Goal: Information Seeking & Learning: Learn about a topic

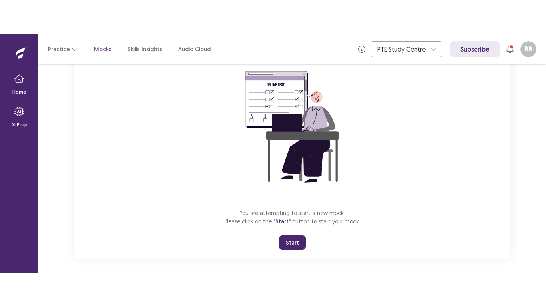
scroll to position [77, 0]
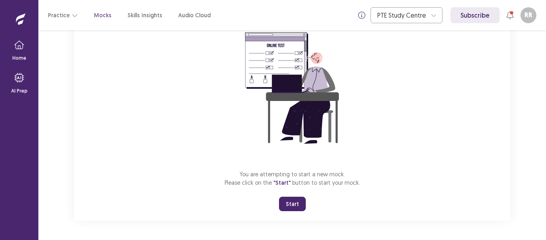
click at [284, 201] on button "Start" at bounding box center [292, 203] width 27 height 14
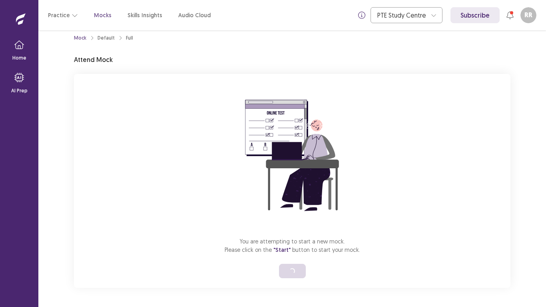
scroll to position [9, 0]
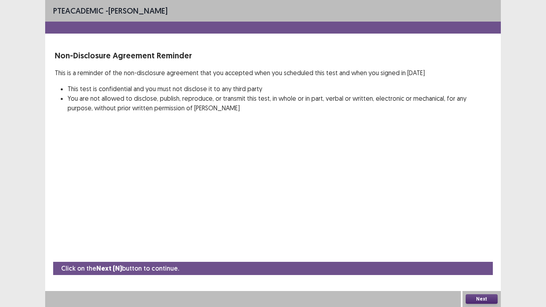
click at [482, 239] on button "Next" at bounding box center [482, 299] width 32 height 10
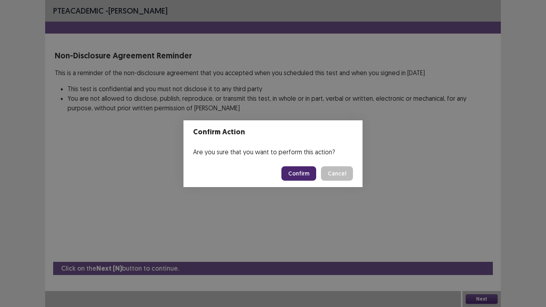
click at [309, 166] on button "Confirm" at bounding box center [298, 173] width 35 height 14
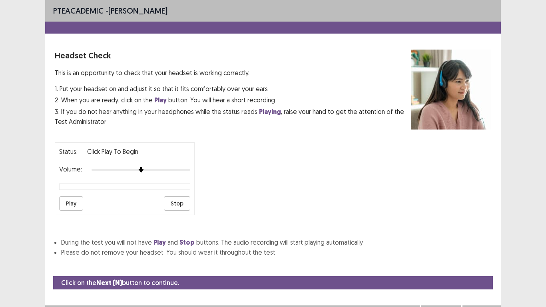
scroll to position [14, 0]
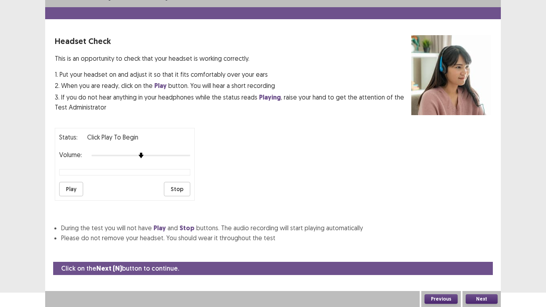
click at [66, 192] on button "Play" at bounding box center [71, 189] width 24 height 14
click at [475, 239] on button "Next" at bounding box center [482, 299] width 32 height 10
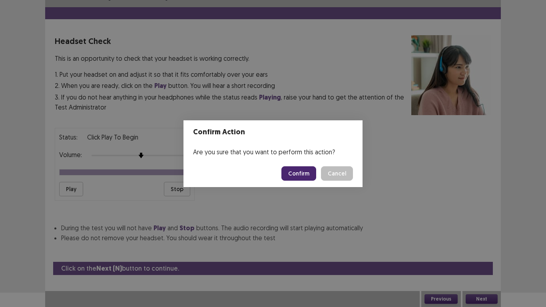
click at [292, 177] on button "Confirm" at bounding box center [298, 173] width 35 height 14
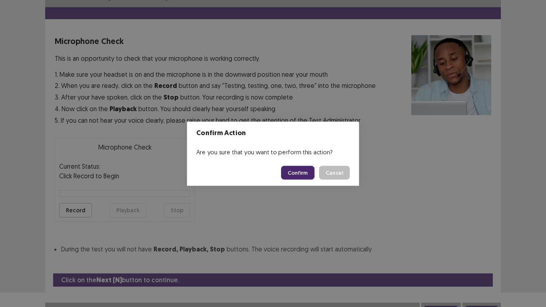
scroll to position [23, 0]
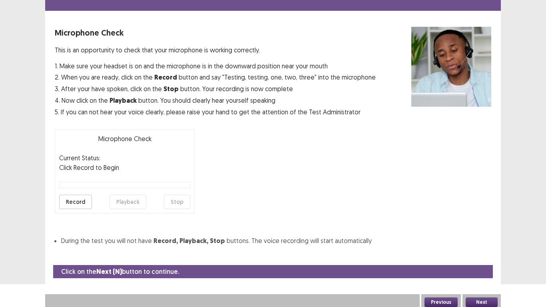
click at [76, 203] on button "Record" at bounding box center [75, 202] width 33 height 14
click at [177, 200] on button "Stop" at bounding box center [177, 202] width 26 height 14
click at [138, 199] on button "Playback" at bounding box center [128, 202] width 37 height 14
click at [479, 239] on button "Next" at bounding box center [482, 302] width 32 height 10
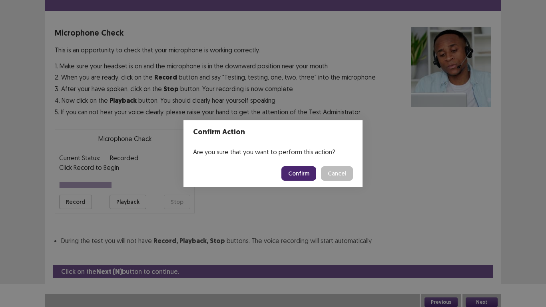
click at [298, 172] on button "Confirm" at bounding box center [298, 173] width 35 height 14
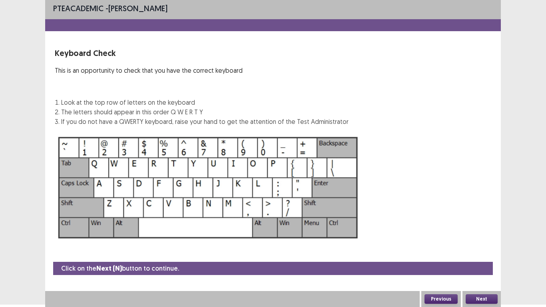
scroll to position [2, 0]
click at [479, 239] on div "Next" at bounding box center [482, 299] width 38 height 16
click at [467, 239] on button "Next" at bounding box center [482, 299] width 32 height 10
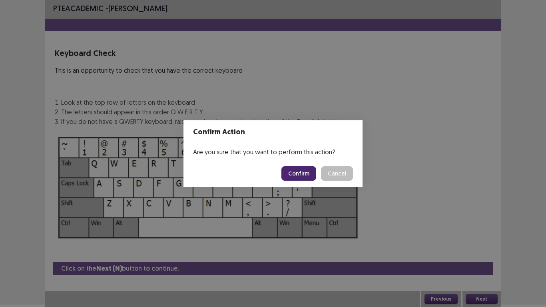
click at [303, 175] on button "Confirm" at bounding box center [298, 173] width 35 height 14
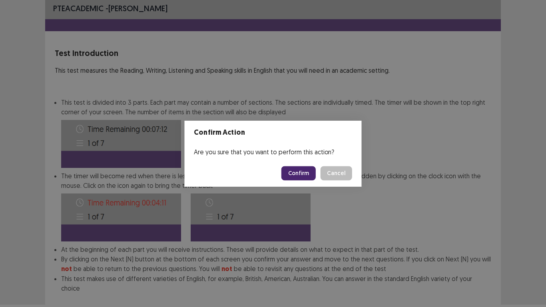
scroll to position [43, 0]
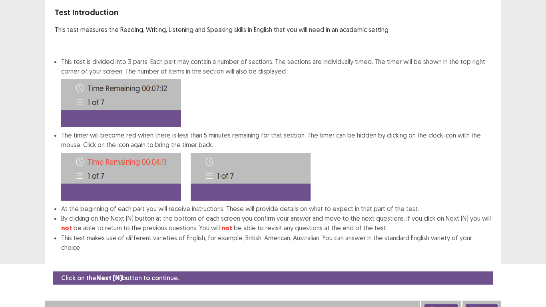
click at [484, 239] on button "Next" at bounding box center [482, 309] width 32 height 10
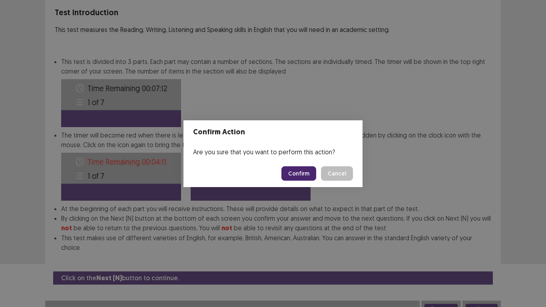
click at [299, 172] on button "Confirm" at bounding box center [298, 173] width 35 height 14
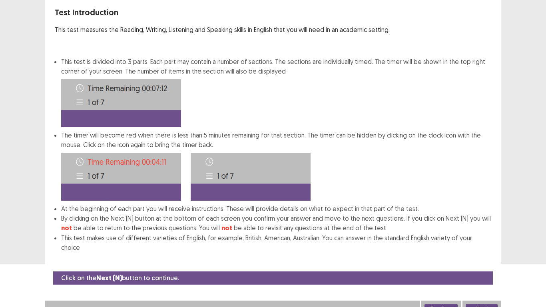
scroll to position [0, 0]
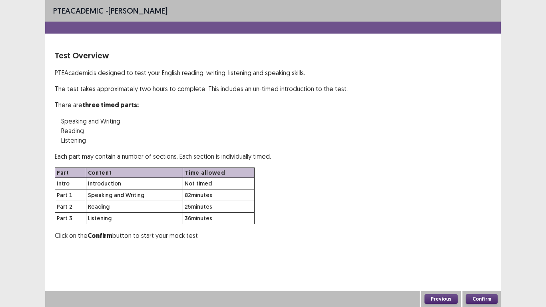
click at [477, 239] on button "Confirm" at bounding box center [482, 299] width 32 height 10
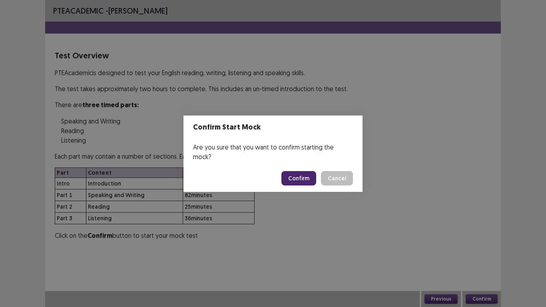
click at [286, 176] on button "Confirm" at bounding box center [298, 178] width 35 height 14
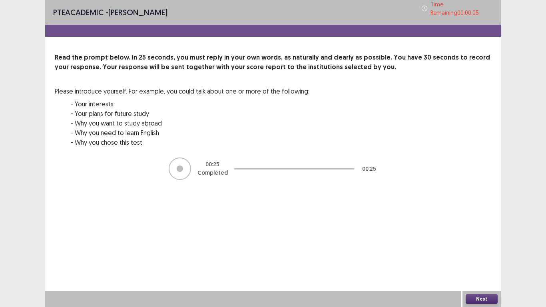
click at [473, 239] on button "Next" at bounding box center [482, 299] width 32 height 10
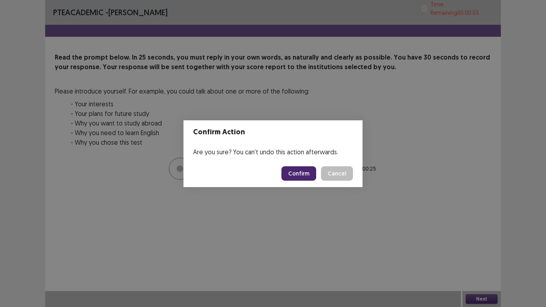
click at [305, 171] on button "Confirm" at bounding box center [298, 173] width 35 height 14
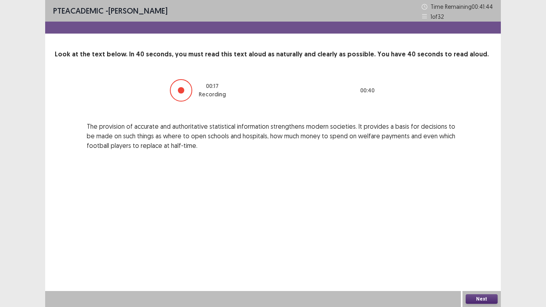
click at [486, 239] on button "Next" at bounding box center [482, 299] width 32 height 10
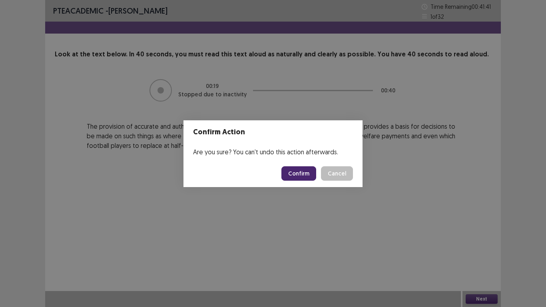
click at [308, 178] on button "Confirm" at bounding box center [298, 173] width 35 height 14
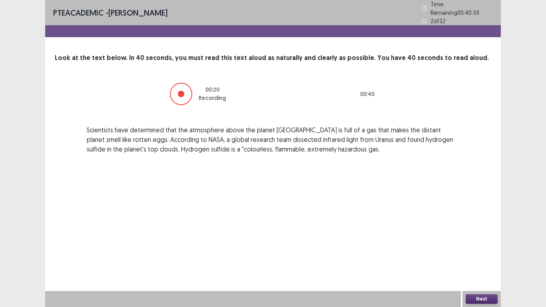
click at [491, 239] on button "Next" at bounding box center [482, 299] width 32 height 10
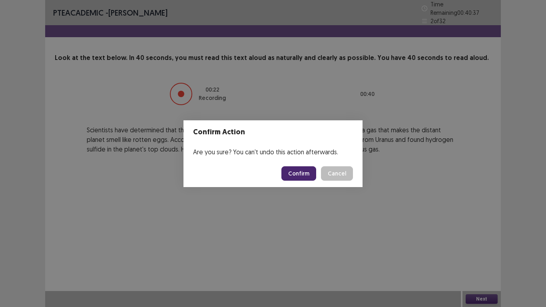
click at [312, 172] on button "Confirm" at bounding box center [298, 173] width 35 height 14
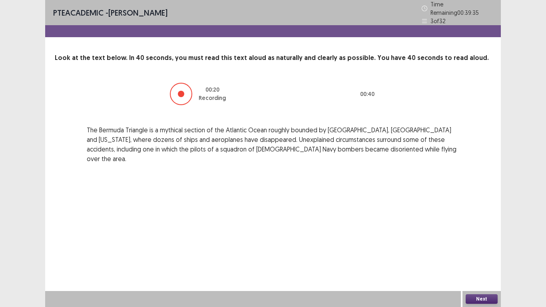
click at [481, 239] on button "Next" at bounding box center [482, 299] width 32 height 10
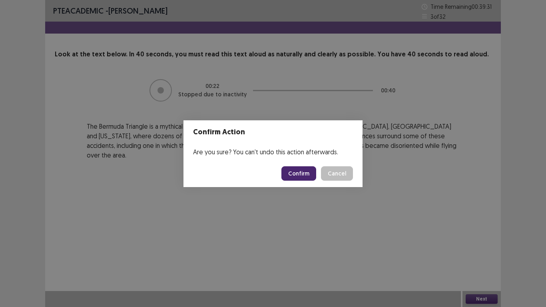
click at [312, 175] on button "Confirm" at bounding box center [298, 173] width 35 height 14
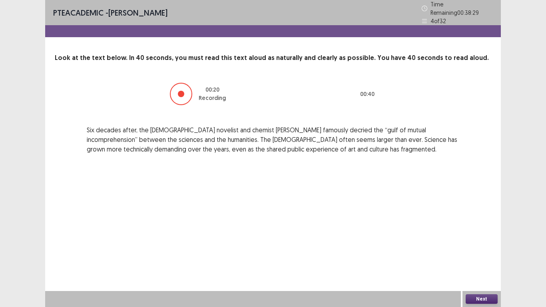
click at [481, 239] on div "Next" at bounding box center [482, 299] width 38 height 16
click at [480, 239] on button "Next" at bounding box center [482, 299] width 32 height 10
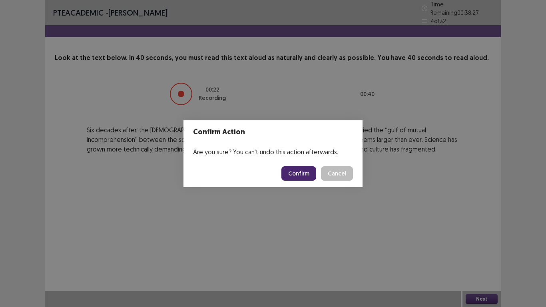
click at [318, 172] on div "Confirm Cancel" at bounding box center [317, 173] width 72 height 14
click at [310, 173] on button "Confirm" at bounding box center [298, 173] width 35 height 14
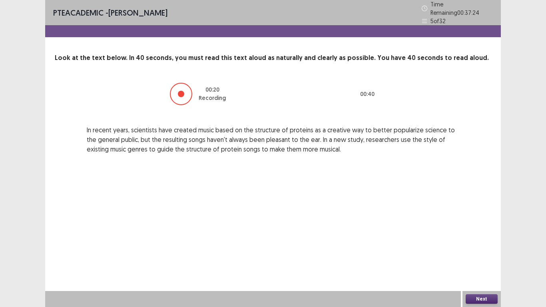
click at [485, 239] on button "Next" at bounding box center [482, 299] width 32 height 10
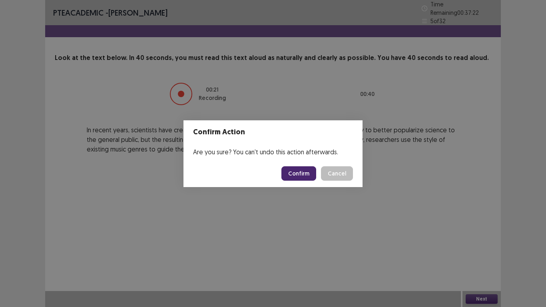
click at [292, 172] on button "Confirm" at bounding box center [298, 173] width 35 height 14
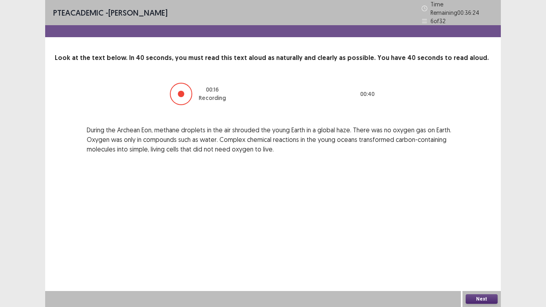
click at [476, 239] on button "Next" at bounding box center [482, 299] width 32 height 10
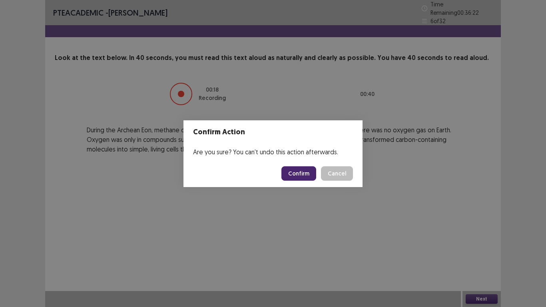
click at [295, 173] on button "Confirm" at bounding box center [298, 173] width 35 height 14
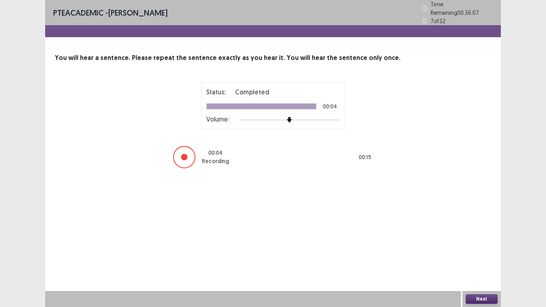
click at [489, 239] on button "Next" at bounding box center [482, 299] width 32 height 10
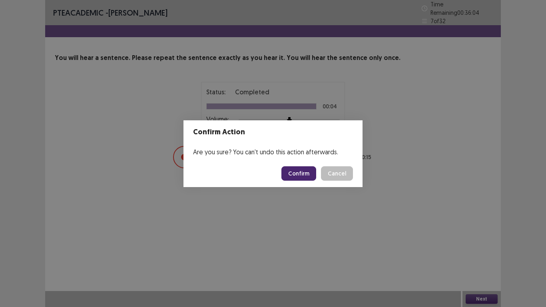
click at [297, 178] on button "Confirm" at bounding box center [298, 173] width 35 height 14
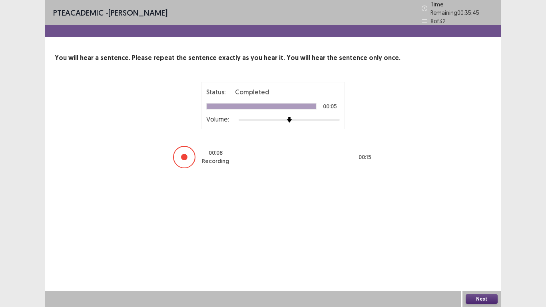
click at [476, 239] on button "Next" at bounding box center [482, 299] width 32 height 10
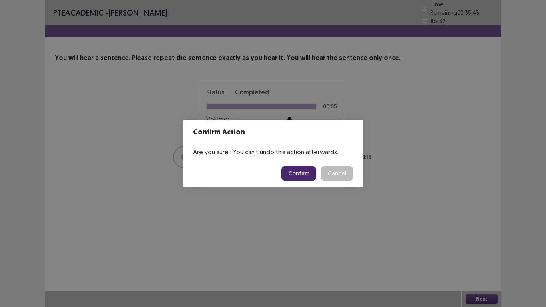
click at [308, 170] on button "Confirm" at bounding box center [298, 173] width 35 height 14
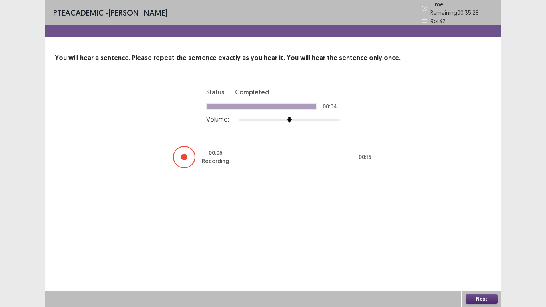
click at [483, 239] on button "Next" at bounding box center [482, 299] width 32 height 10
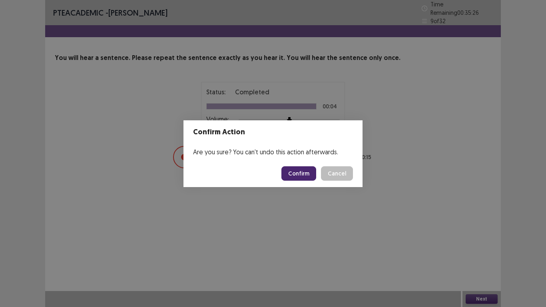
click at [314, 177] on button "Confirm" at bounding box center [298, 173] width 35 height 14
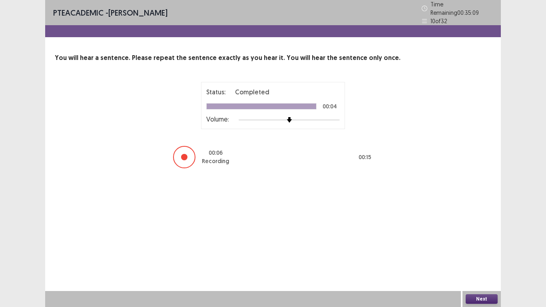
click at [486, 239] on button "Next" at bounding box center [482, 299] width 32 height 10
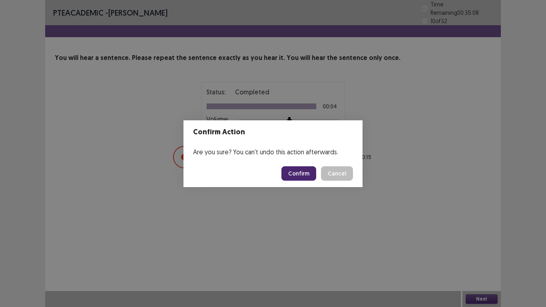
click at [300, 169] on button "Confirm" at bounding box center [298, 173] width 35 height 14
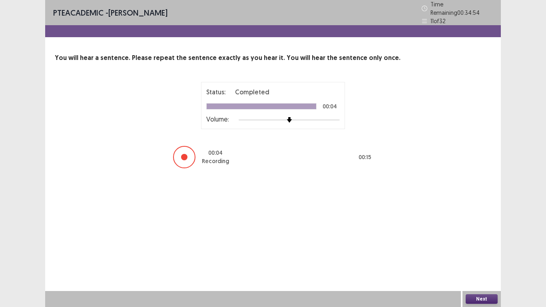
click at [473, 239] on button "Next" at bounding box center [482, 299] width 32 height 10
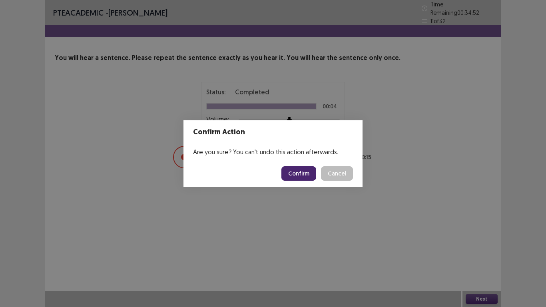
click at [307, 167] on button "Confirm" at bounding box center [298, 173] width 35 height 14
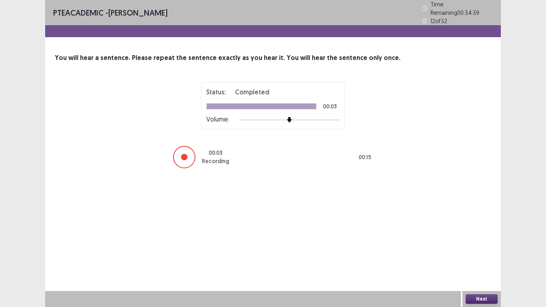
click at [489, 239] on button "Next" at bounding box center [482, 299] width 32 height 10
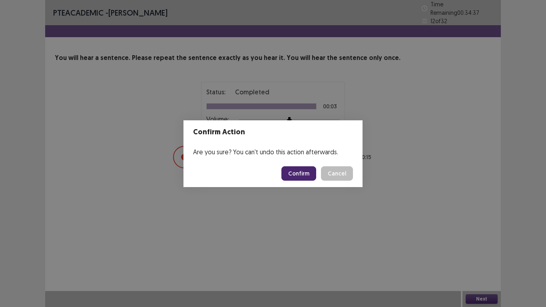
click at [300, 172] on button "Confirm" at bounding box center [298, 173] width 35 height 14
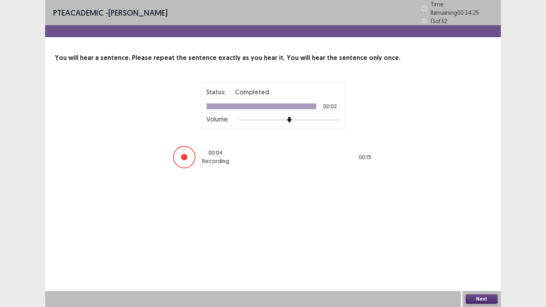
click at [478, 239] on button "Next" at bounding box center [482, 299] width 32 height 10
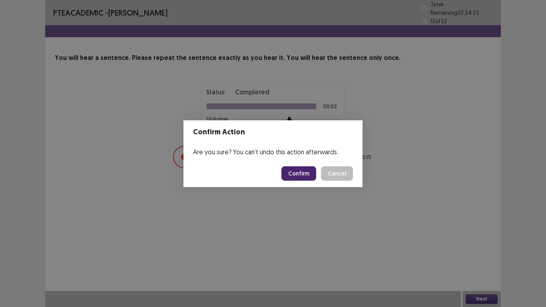
click at [297, 170] on button "Confirm" at bounding box center [298, 173] width 35 height 14
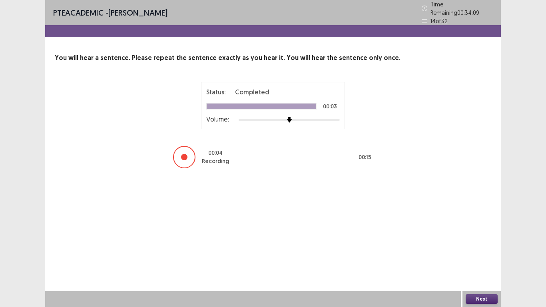
click at [493, 239] on button "Next" at bounding box center [482, 299] width 32 height 10
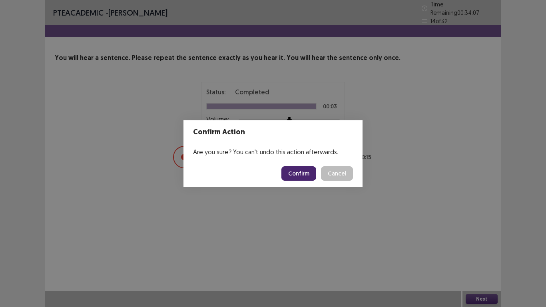
click at [289, 170] on button "Confirm" at bounding box center [298, 173] width 35 height 14
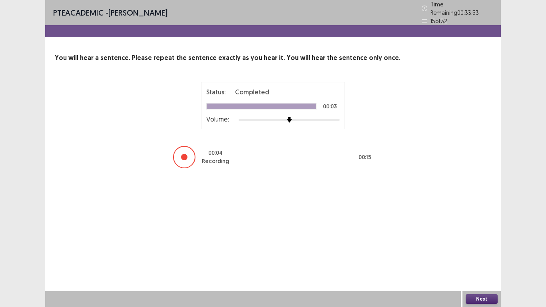
click at [471, 239] on button "Next" at bounding box center [482, 299] width 32 height 10
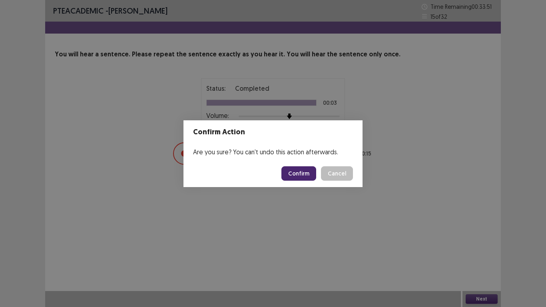
click at [289, 168] on button "Confirm" at bounding box center [298, 173] width 35 height 14
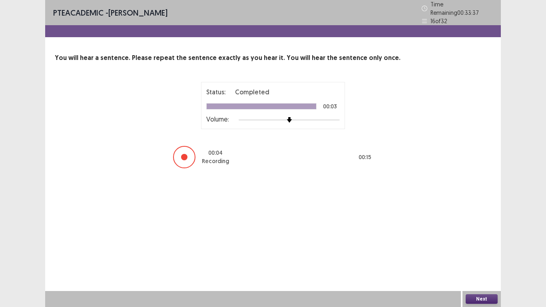
click at [482, 239] on button "Next" at bounding box center [482, 299] width 32 height 10
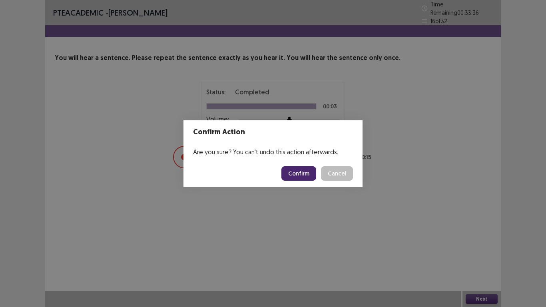
click at [305, 176] on button "Confirm" at bounding box center [298, 173] width 35 height 14
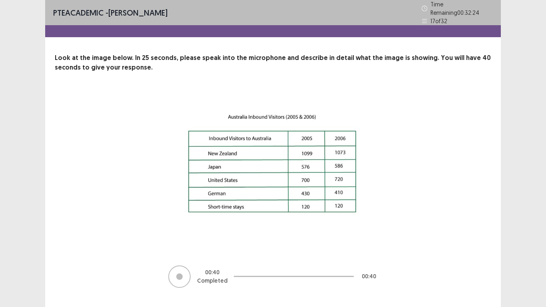
scroll to position [13, 0]
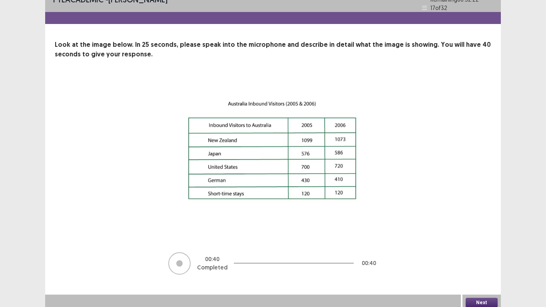
click at [479, 239] on button "Next" at bounding box center [482, 303] width 32 height 10
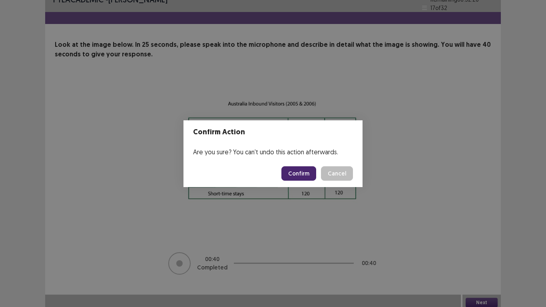
click at [306, 173] on button "Confirm" at bounding box center [298, 173] width 35 height 14
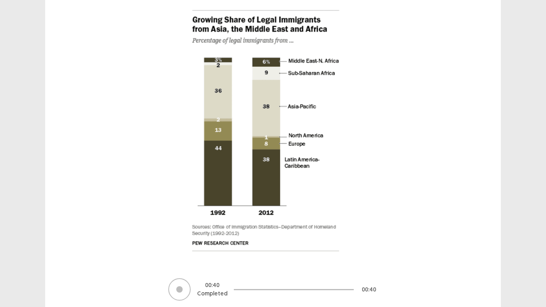
scroll to position [115, 0]
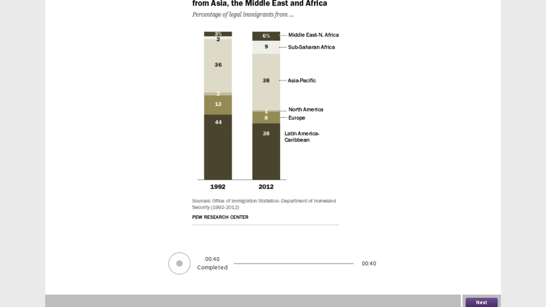
click at [488, 239] on button "Next" at bounding box center [482, 303] width 32 height 10
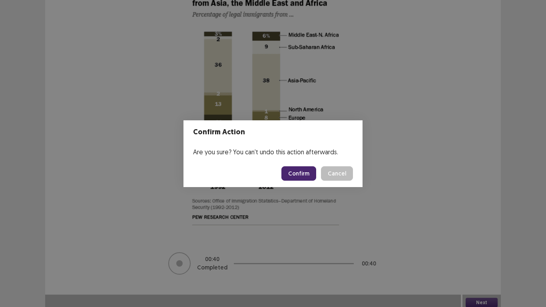
click at [305, 170] on button "Confirm" at bounding box center [298, 173] width 35 height 14
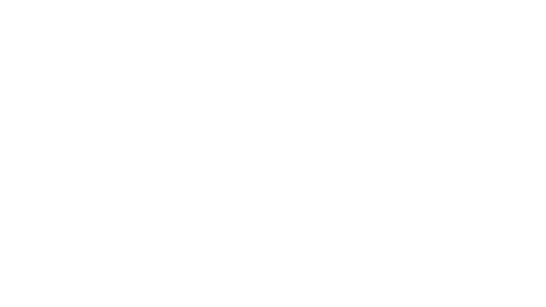
scroll to position [0, 0]
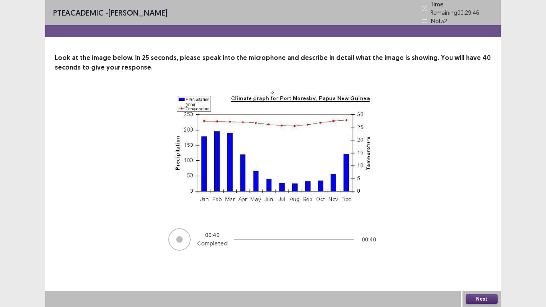
click at [484, 239] on button "Next" at bounding box center [482, 299] width 32 height 10
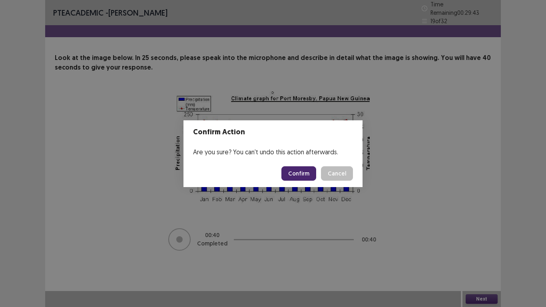
click at [307, 169] on button "Confirm" at bounding box center [298, 173] width 35 height 14
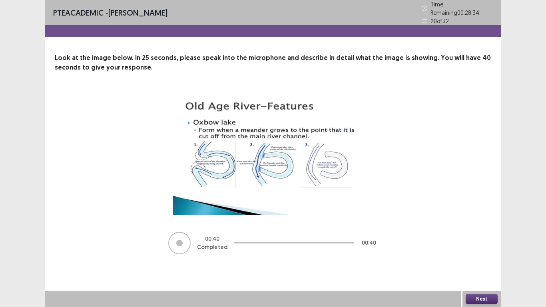
click at [491, 239] on button "Next" at bounding box center [482, 299] width 32 height 10
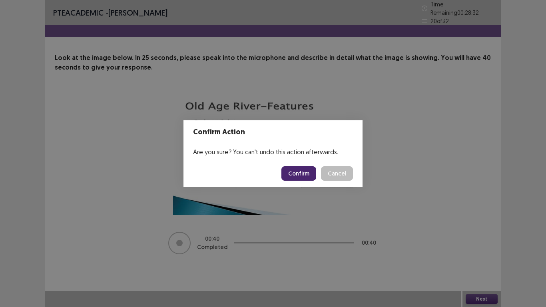
click at [308, 171] on button "Confirm" at bounding box center [298, 173] width 35 height 14
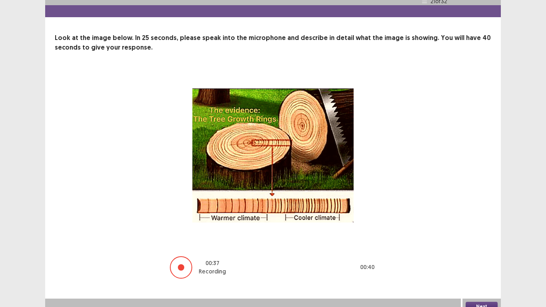
scroll to position [24, 0]
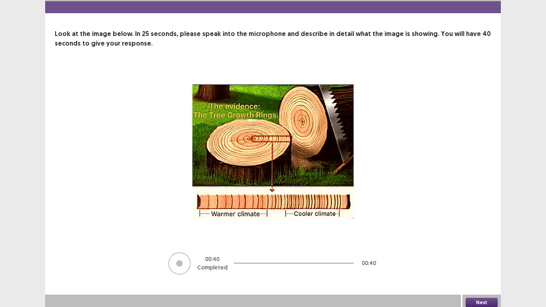
click at [476, 239] on button "Next" at bounding box center [482, 303] width 32 height 10
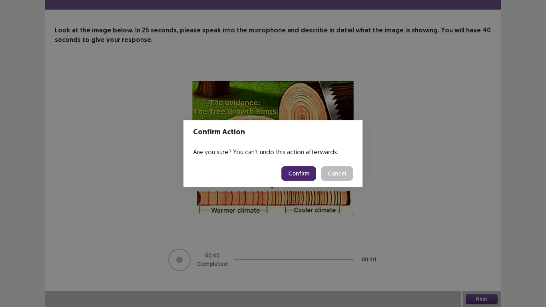
click at [287, 176] on button "Confirm" at bounding box center [298, 173] width 35 height 14
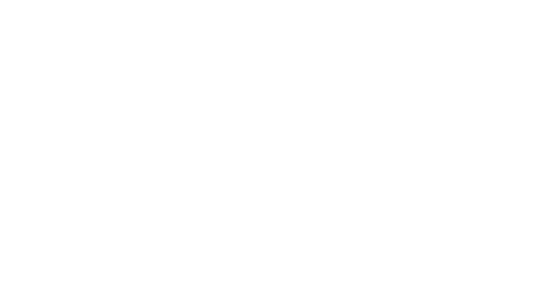
scroll to position [0, 0]
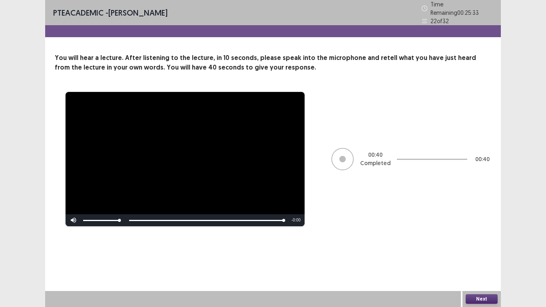
click at [485, 239] on button "Next" at bounding box center [482, 299] width 32 height 10
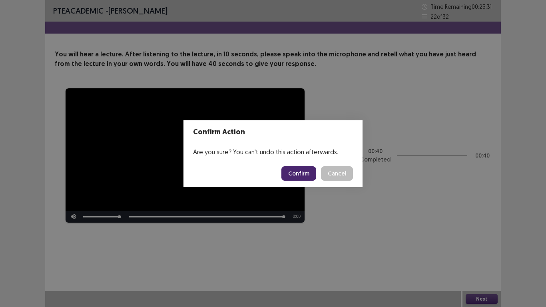
click at [299, 177] on button "Confirm" at bounding box center [298, 173] width 35 height 14
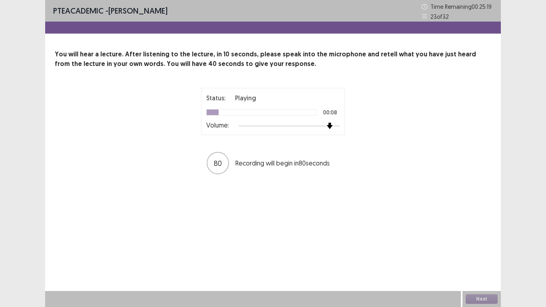
click at [334, 128] on div at bounding box center [289, 126] width 101 height 6
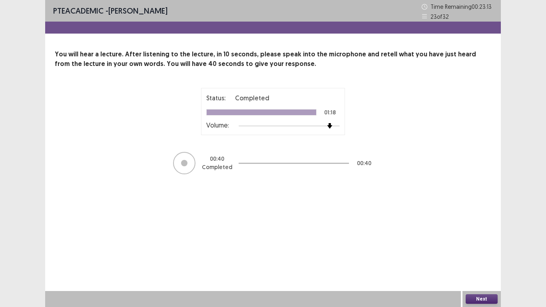
click at [466, 239] on button "Next" at bounding box center [482, 299] width 32 height 10
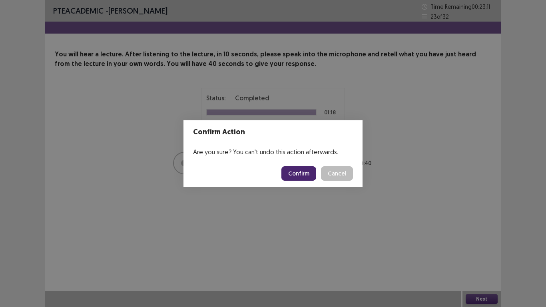
click at [288, 170] on button "Confirm" at bounding box center [298, 173] width 35 height 14
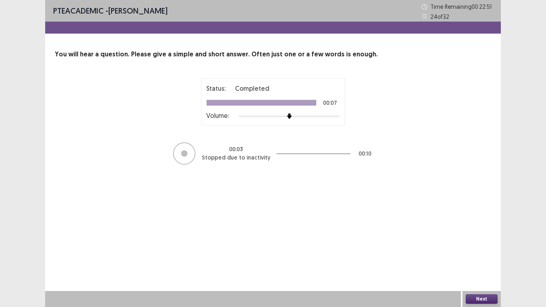
click at [487, 239] on button "Next" at bounding box center [482, 299] width 32 height 10
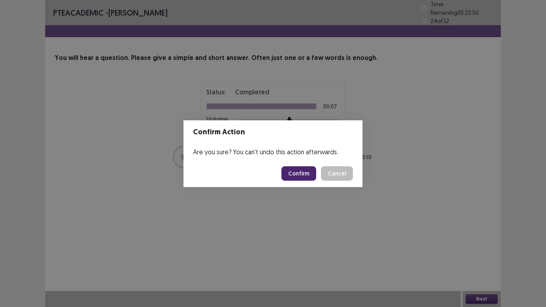
click at [297, 172] on button "Confirm" at bounding box center [298, 173] width 35 height 14
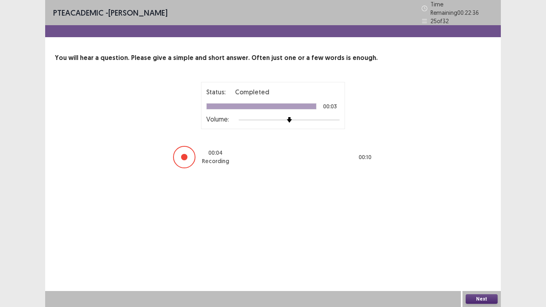
click at [485, 239] on button "Next" at bounding box center [482, 299] width 32 height 10
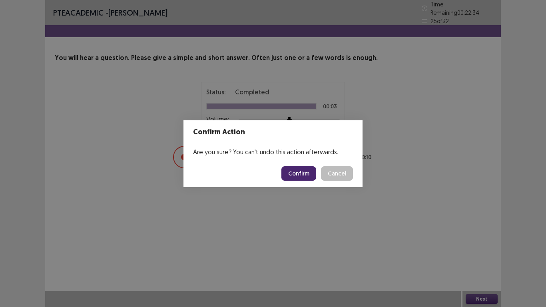
click at [311, 177] on button "Confirm" at bounding box center [298, 173] width 35 height 14
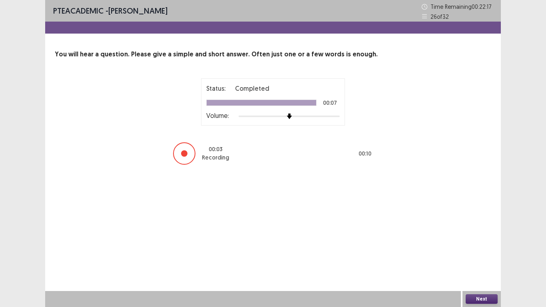
click at [467, 239] on button "Next" at bounding box center [482, 299] width 32 height 10
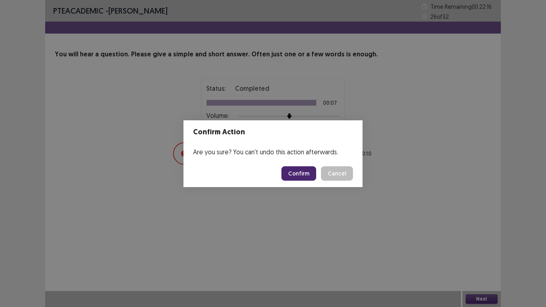
click at [311, 176] on button "Confirm" at bounding box center [298, 173] width 35 height 14
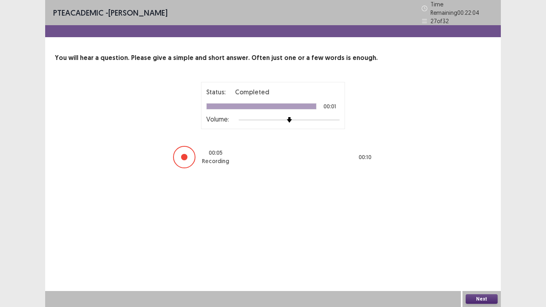
click at [475, 239] on button "Next" at bounding box center [482, 299] width 32 height 10
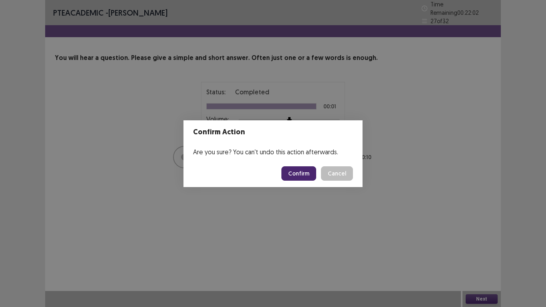
click at [303, 166] on button "Confirm" at bounding box center [298, 173] width 35 height 14
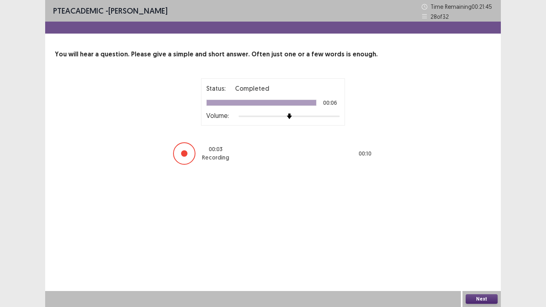
click at [479, 239] on button "Next" at bounding box center [482, 299] width 32 height 10
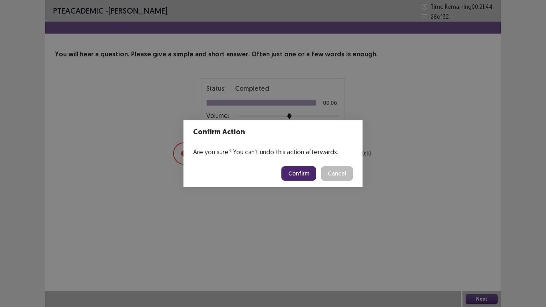
click at [303, 177] on button "Confirm" at bounding box center [298, 173] width 35 height 14
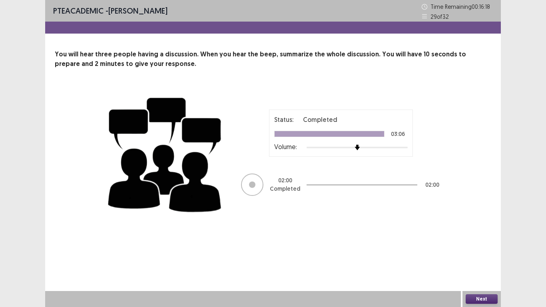
click at [469, 239] on button "Next" at bounding box center [482, 299] width 32 height 10
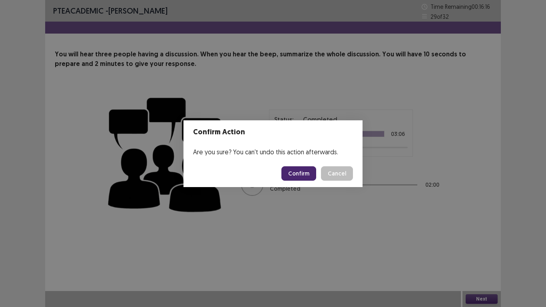
click at [306, 170] on button "Confirm" at bounding box center [298, 173] width 35 height 14
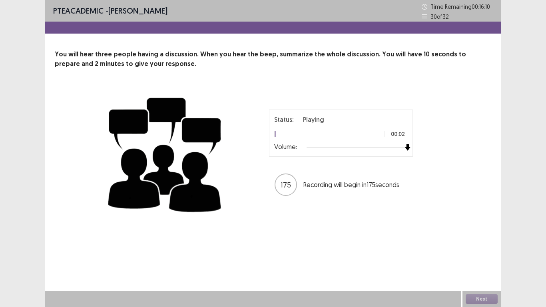
click at [404, 144] on div at bounding box center [357, 147] width 101 height 6
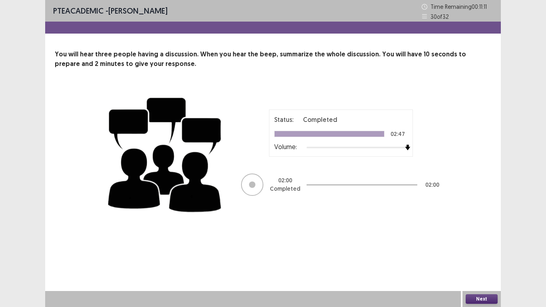
click at [379, 121] on div "Status: Completed" at bounding box center [341, 120] width 134 height 10
click at [480, 239] on button "Next" at bounding box center [482, 299] width 32 height 10
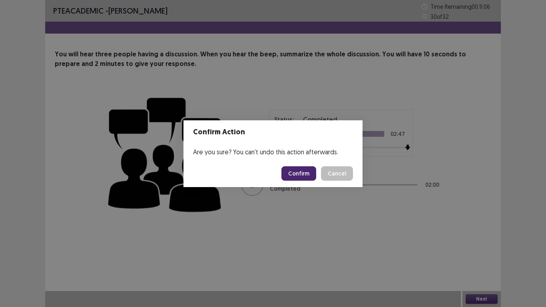
click at [293, 178] on button "Confirm" at bounding box center [298, 173] width 35 height 14
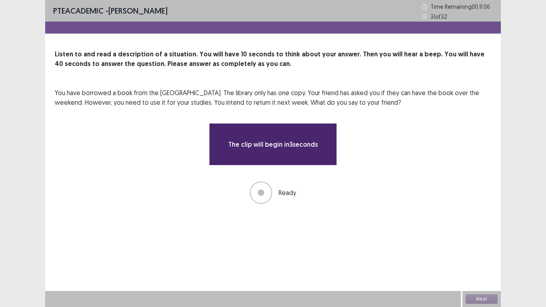
click at [293, 178] on div "The clip will begin in 3 seconds Ready" at bounding box center [273, 163] width 128 height 81
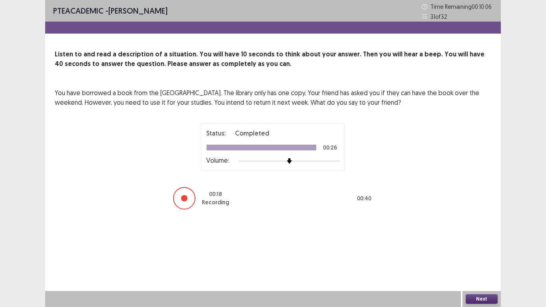
click at [479, 239] on button "Next" at bounding box center [482, 299] width 32 height 10
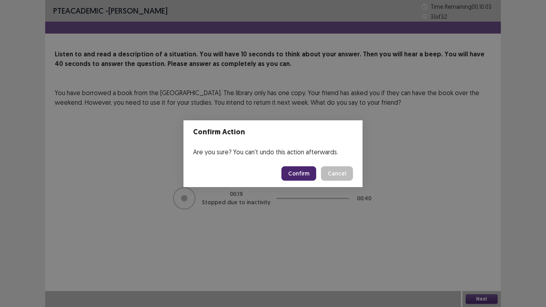
click at [311, 174] on button "Confirm" at bounding box center [298, 173] width 35 height 14
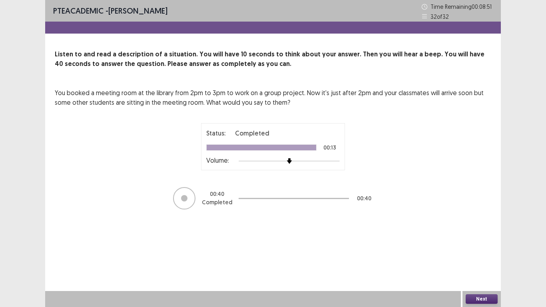
click at [479, 239] on button "Next" at bounding box center [482, 299] width 32 height 10
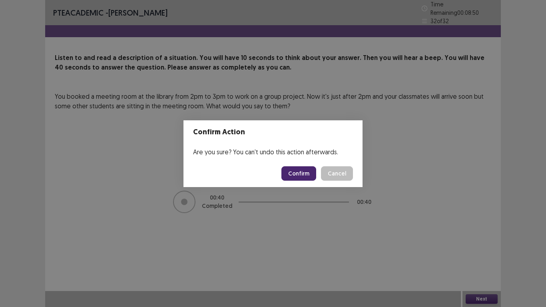
click at [314, 177] on button "Confirm" at bounding box center [298, 173] width 35 height 14
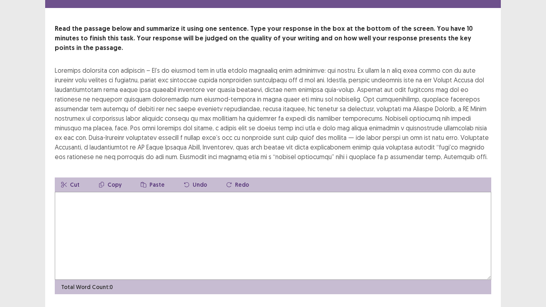
scroll to position [30, 0]
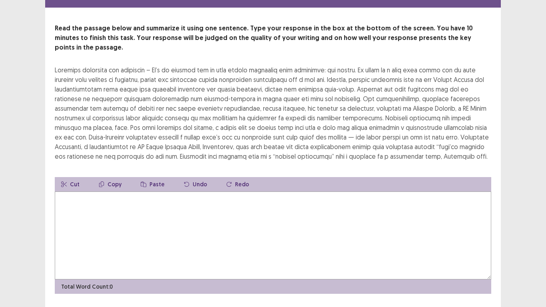
drag, startPoint x: 188, startPoint y: 94, endPoint x: 104, endPoint y: 96, distance: 84.4
click at [104, 96] on div at bounding box center [273, 113] width 437 height 96
click at [130, 197] on textarea at bounding box center [273, 236] width 437 height 88
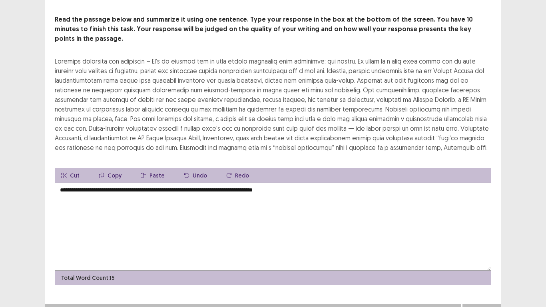
type textarea "**********"
click at [473, 239] on button "Next" at bounding box center [482, 312] width 32 height 10
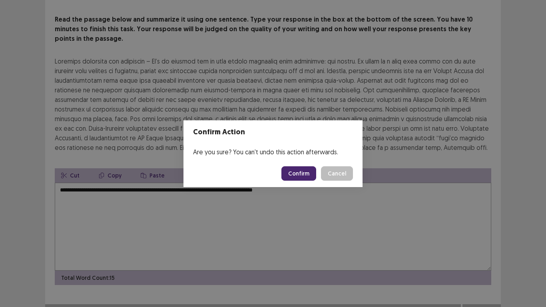
click at [310, 173] on button "Confirm" at bounding box center [298, 173] width 35 height 14
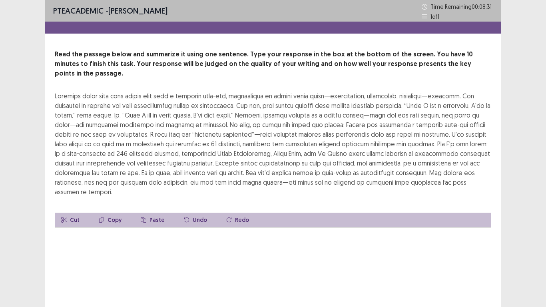
click at [254, 227] on textarea at bounding box center [273, 271] width 437 height 88
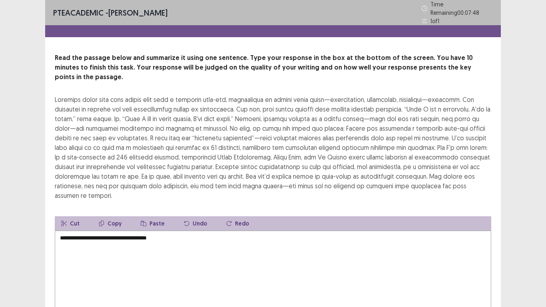
click at [103, 231] on textarea "**********" at bounding box center [273, 275] width 437 height 88
click at [211, 231] on textarea "**********" at bounding box center [273, 275] width 437 height 88
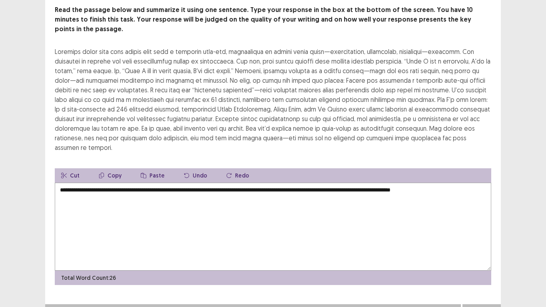
type textarea "**********"
click at [491, 239] on button "Next" at bounding box center [482, 312] width 32 height 10
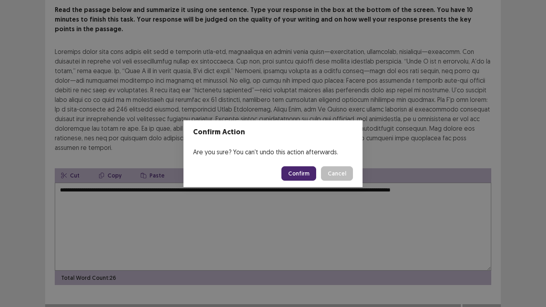
click at [309, 167] on button "Confirm" at bounding box center [298, 173] width 35 height 14
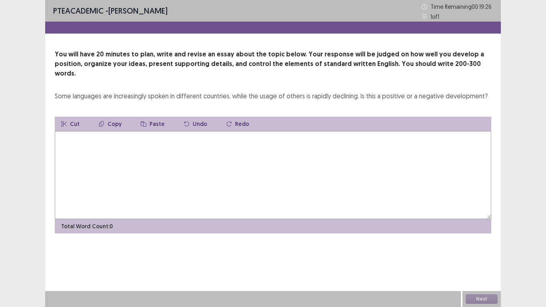
click at [309, 167] on textarea at bounding box center [273, 175] width 437 height 88
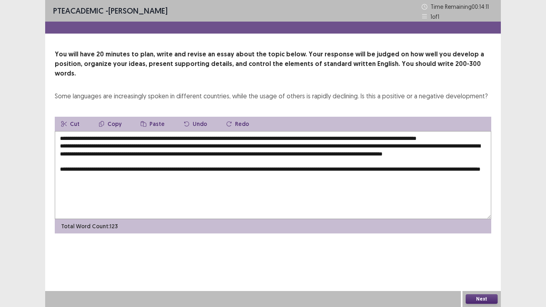
click at [100, 172] on textarea "**********" at bounding box center [273, 175] width 437 height 88
click at [86, 199] on textarea "**********" at bounding box center [273, 175] width 437 height 88
click at [92, 199] on textarea "**********" at bounding box center [273, 175] width 437 height 88
click at [164, 201] on textarea "**********" at bounding box center [273, 175] width 437 height 88
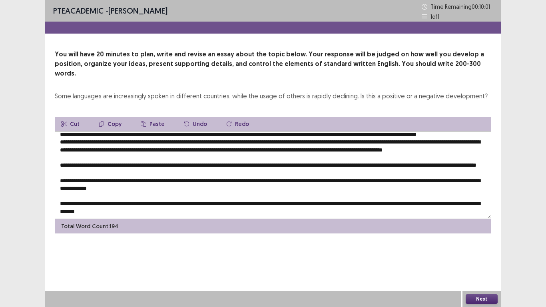
scroll to position [27, 0]
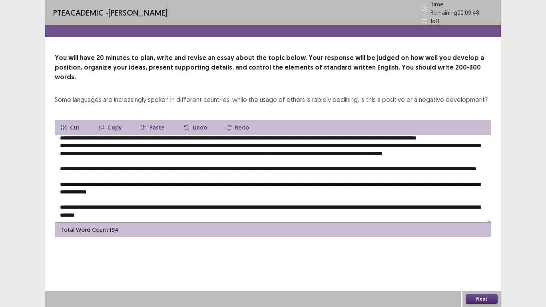
click at [153, 156] on textarea at bounding box center [273, 179] width 437 height 88
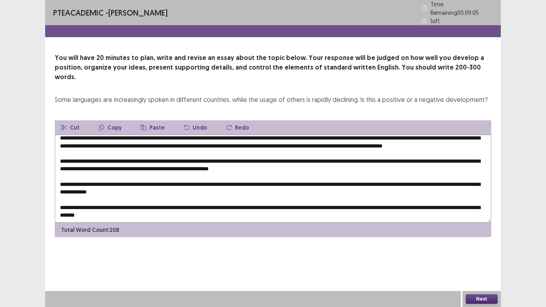
type textarea "**********"
click at [474, 239] on button "Next" at bounding box center [482, 299] width 32 height 10
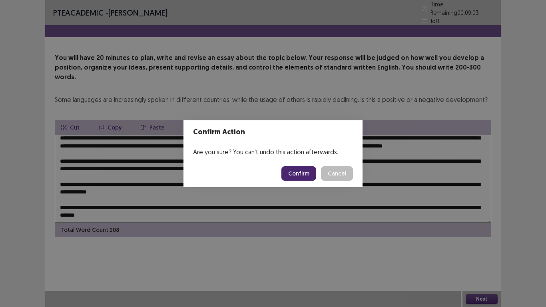
click at [302, 167] on button "Confirm" at bounding box center [298, 173] width 35 height 14
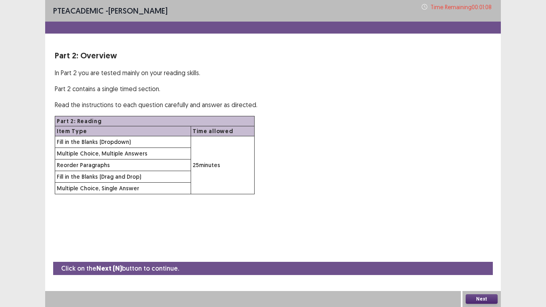
click at [491, 239] on button "Next" at bounding box center [482, 299] width 32 height 10
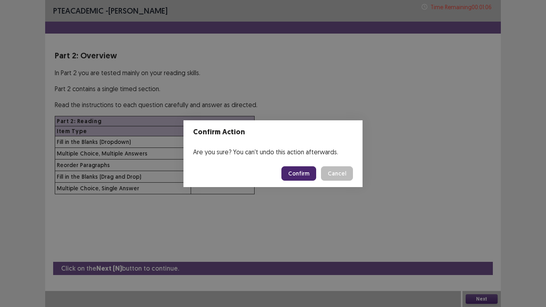
click at [313, 173] on button "Confirm" at bounding box center [298, 173] width 35 height 14
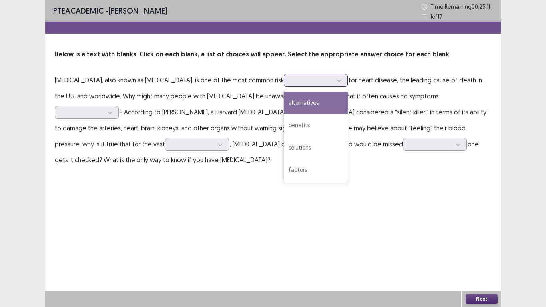
click at [320, 84] on div at bounding box center [312, 80] width 42 height 8
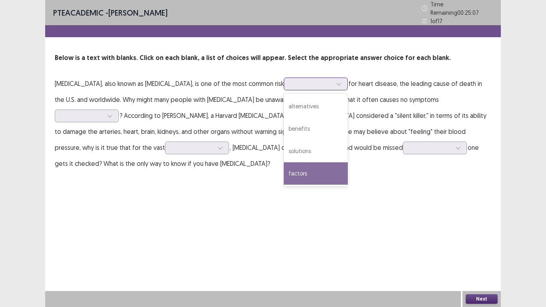
click at [305, 168] on div "factors" at bounding box center [316, 173] width 64 height 22
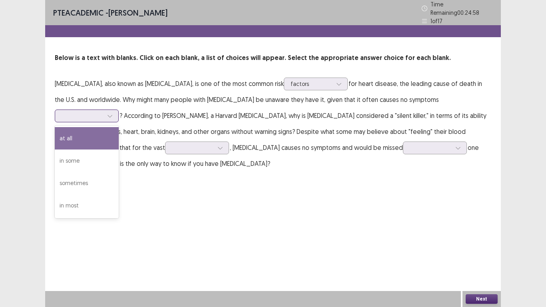
click at [101, 116] on div at bounding box center [83, 116] width 42 height 8
click at [93, 127] on div "at all" at bounding box center [87, 138] width 64 height 22
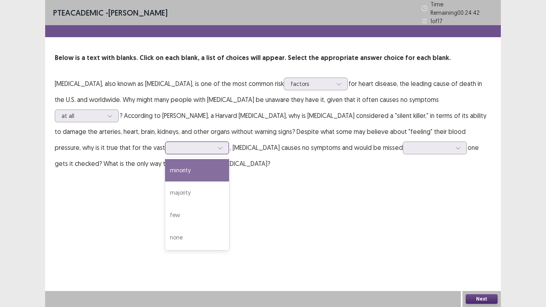
click at [183, 147] on div at bounding box center [193, 148] width 42 height 8
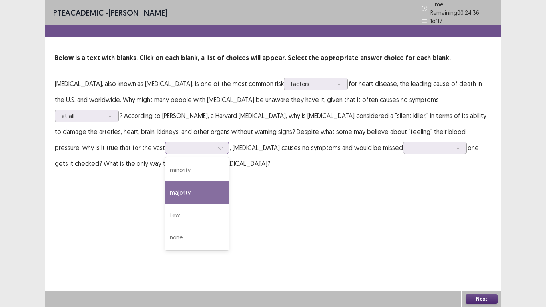
click at [165, 188] on div "majority" at bounding box center [197, 193] width 64 height 22
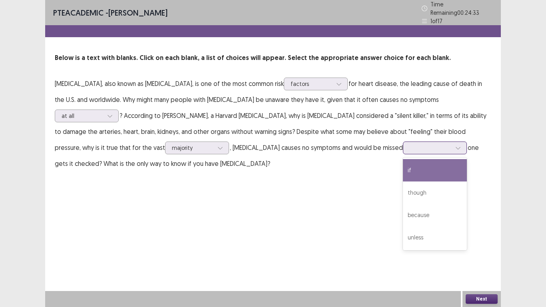
click at [429, 144] on div at bounding box center [431, 148] width 42 height 8
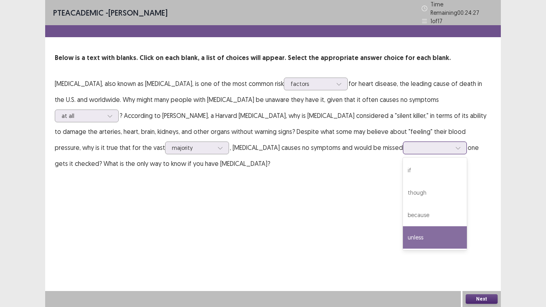
click at [410, 230] on div "unless" at bounding box center [435, 237] width 64 height 22
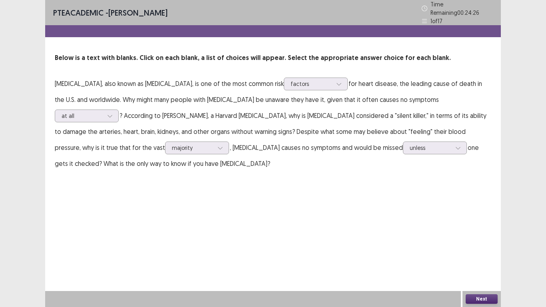
click at [472, 239] on button "Next" at bounding box center [482, 299] width 32 height 10
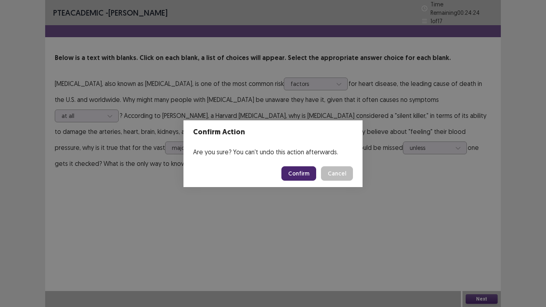
click at [307, 174] on button "Confirm" at bounding box center [298, 173] width 35 height 14
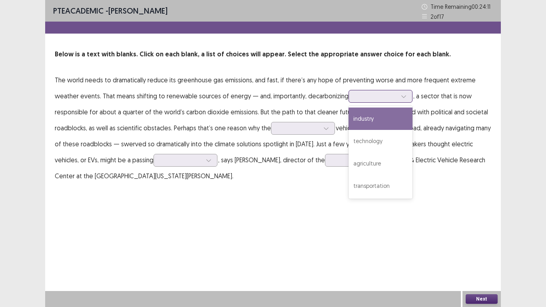
click at [403, 101] on div at bounding box center [404, 96] width 12 height 12
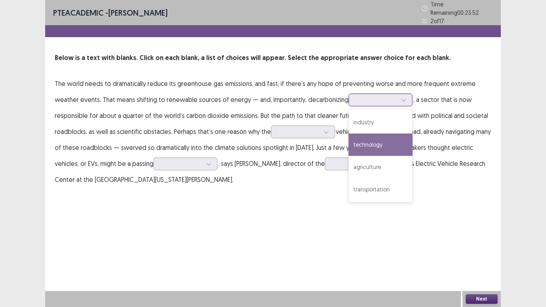
click at [363, 142] on div "technology" at bounding box center [381, 145] width 64 height 22
click at [401, 94] on div at bounding box center [404, 100] width 12 height 12
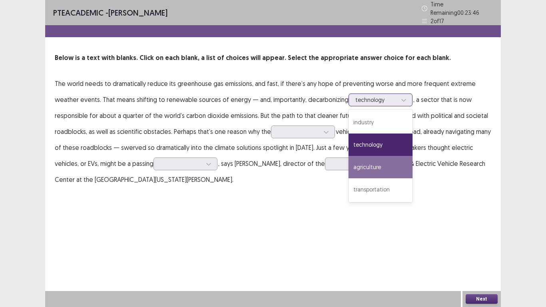
click at [386, 159] on div "agriculture" at bounding box center [381, 167] width 64 height 22
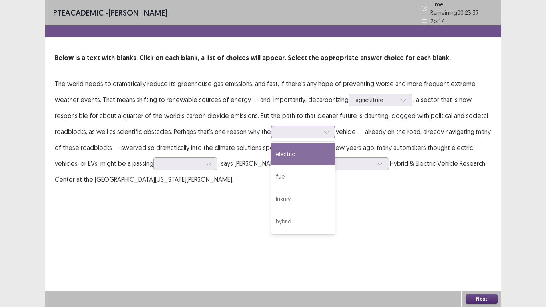
click at [303, 128] on div at bounding box center [299, 132] width 42 height 8
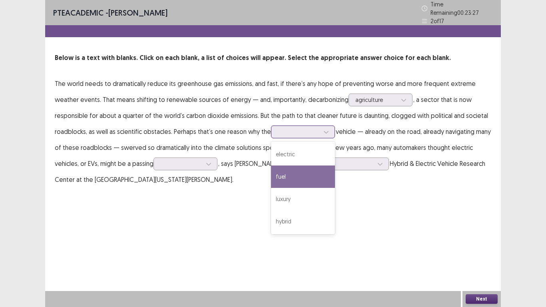
click at [295, 171] on div "fuel" at bounding box center [303, 177] width 64 height 22
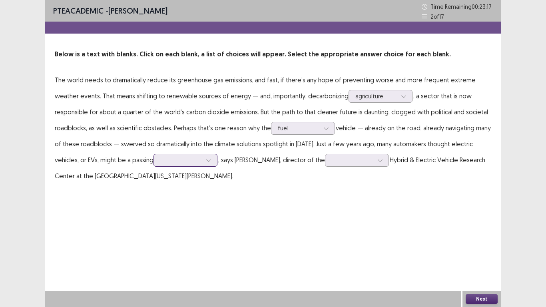
click at [203, 163] on div at bounding box center [209, 160] width 12 height 12
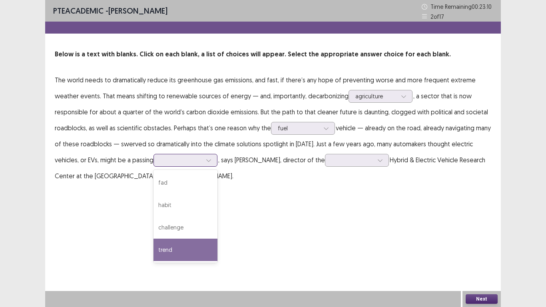
click at [154, 239] on div "trend" at bounding box center [186, 250] width 64 height 22
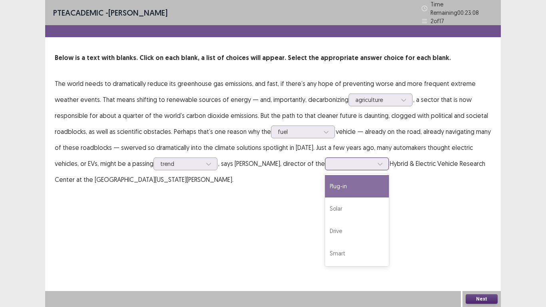
click at [332, 160] on div at bounding box center [353, 164] width 42 height 8
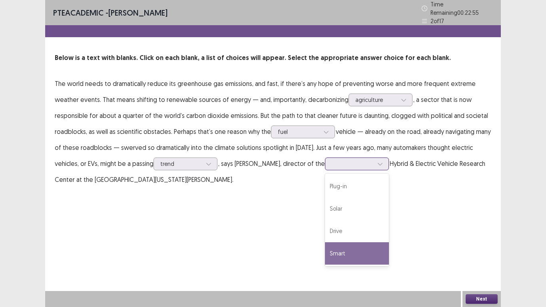
click at [325, 239] on div "Smart" at bounding box center [357, 253] width 64 height 22
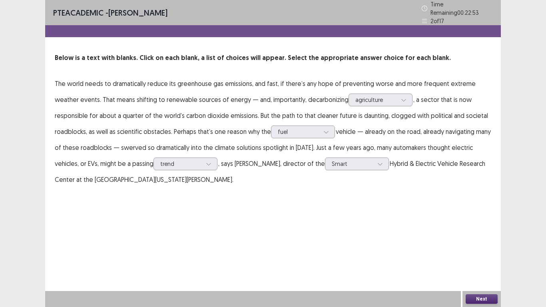
click at [481, 239] on button "Next" at bounding box center [482, 299] width 32 height 10
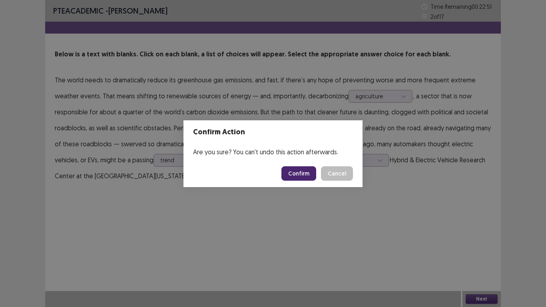
click at [316, 177] on button "Confirm" at bounding box center [298, 173] width 35 height 14
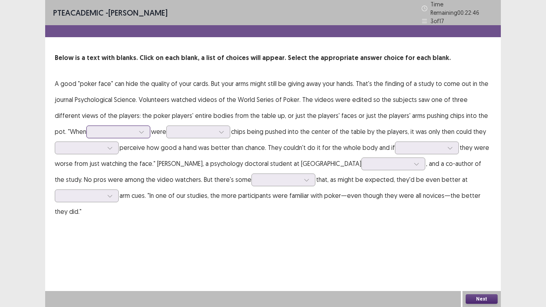
click at [136, 126] on div at bounding box center [142, 132] width 12 height 12
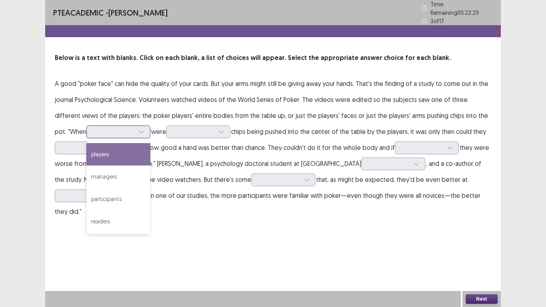
click at [94, 155] on div "players" at bounding box center [118, 154] width 64 height 22
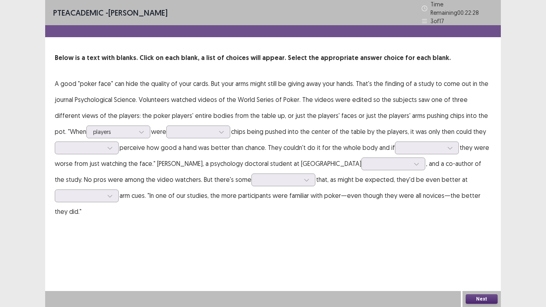
click at [165, 135] on p "A good "poker face" can hide the quality of your cards. But your arms might sti…" at bounding box center [273, 148] width 437 height 144
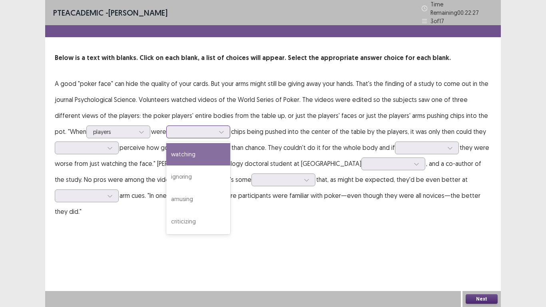
click at [173, 128] on div at bounding box center [194, 132] width 42 height 8
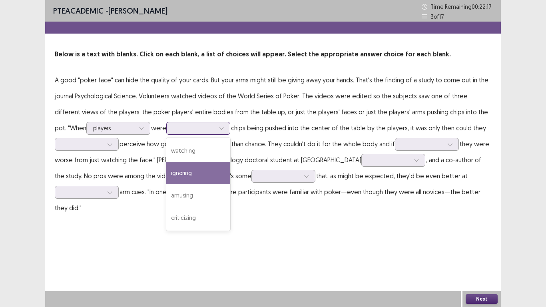
click at [170, 181] on div "ignoring" at bounding box center [198, 173] width 64 height 22
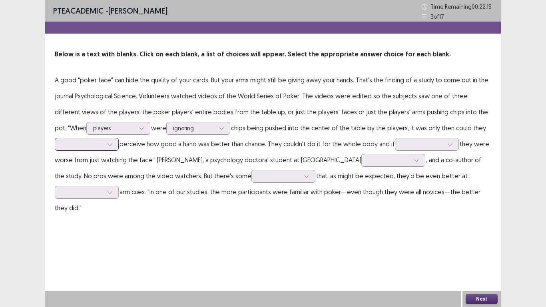
click at [111, 140] on div at bounding box center [110, 144] width 12 height 12
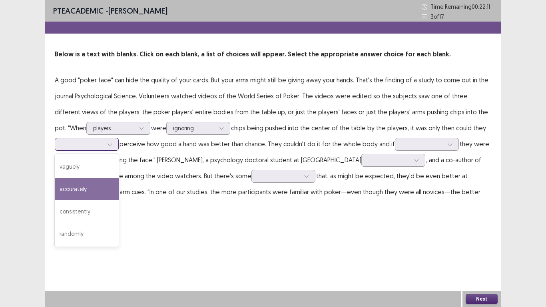
click at [100, 182] on div "accurately" at bounding box center [87, 189] width 64 height 22
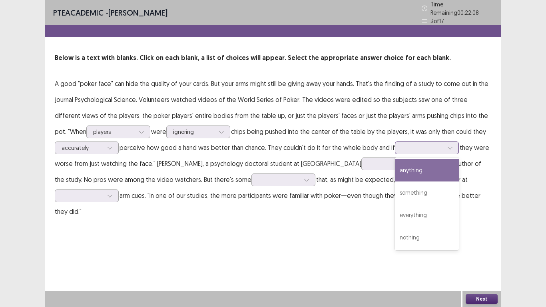
click at [442, 150] on div at bounding box center [427, 148] width 64 height 13
click at [442, 162] on div "anything" at bounding box center [427, 170] width 64 height 22
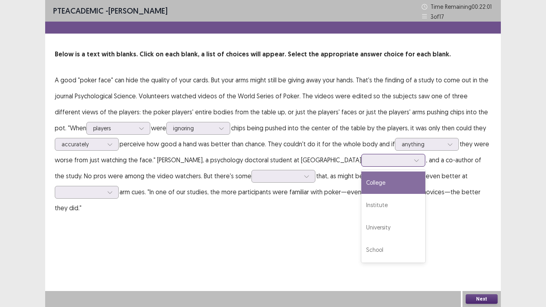
click at [368, 163] on div at bounding box center [389, 160] width 42 height 8
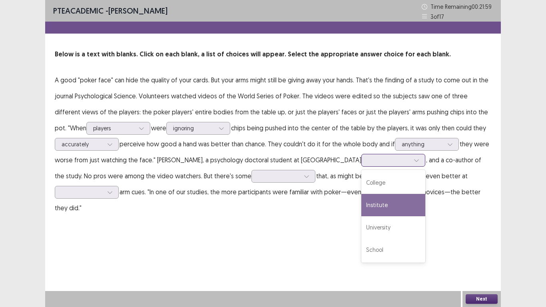
click at [361, 201] on div "Institute" at bounding box center [393, 205] width 64 height 22
click at [368, 162] on div at bounding box center [389, 160] width 42 height 8
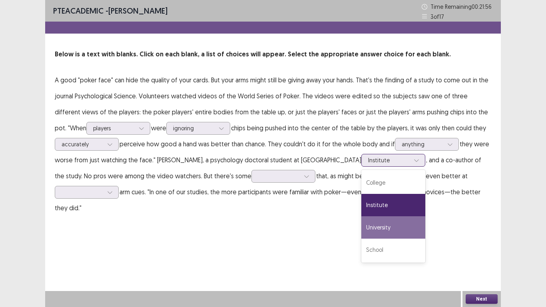
click at [361, 223] on div "University" at bounding box center [393, 227] width 64 height 22
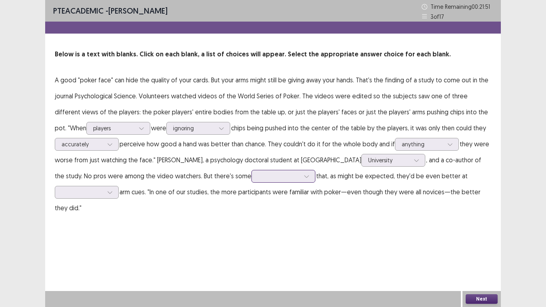
click at [301, 174] on div at bounding box center [307, 176] width 12 height 12
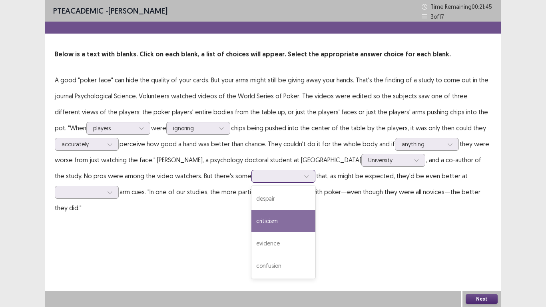
click at [252, 218] on div "criticism" at bounding box center [284, 221] width 64 height 22
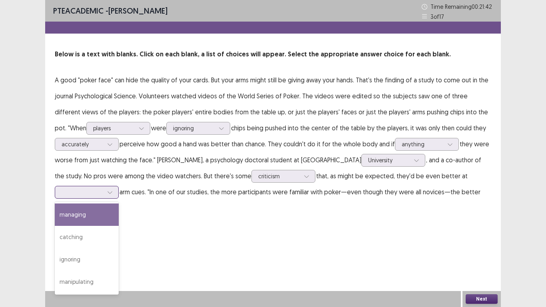
click at [103, 188] on div at bounding box center [83, 192] width 42 height 8
click at [119, 204] on div "managing" at bounding box center [87, 215] width 64 height 22
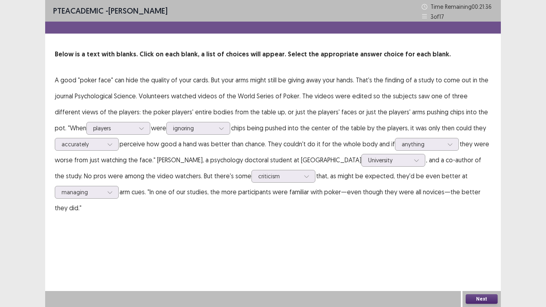
click at [476, 239] on button "Next" at bounding box center [482, 299] width 32 height 10
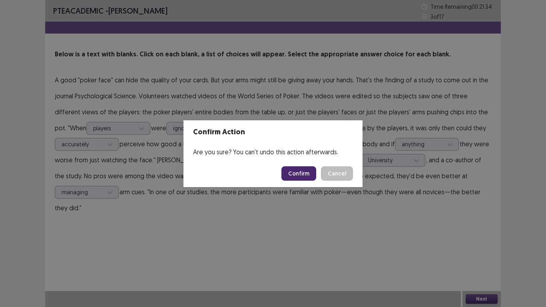
click at [305, 174] on button "Confirm" at bounding box center [298, 173] width 35 height 14
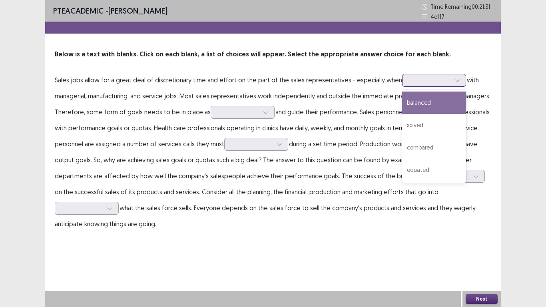
click at [455, 78] on icon at bounding box center [458, 81] width 6 height 6
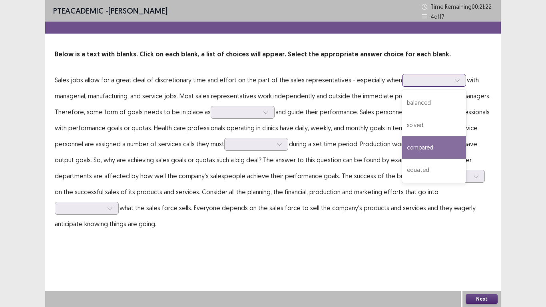
click at [404, 144] on div "compared" at bounding box center [434, 147] width 64 height 22
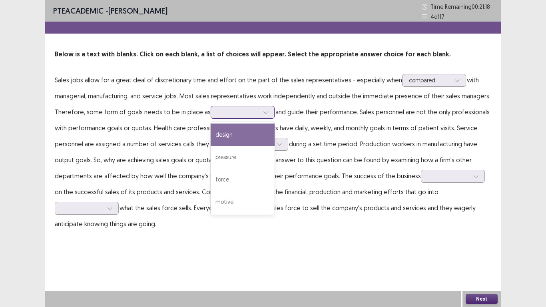
click at [256, 112] on div at bounding box center [239, 112] width 42 height 8
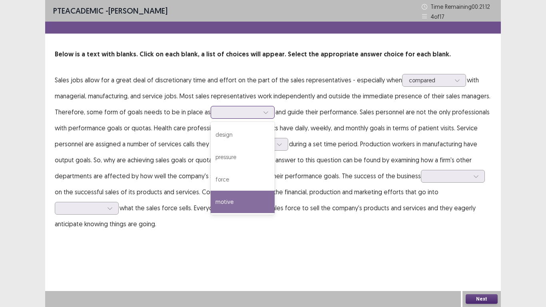
click at [232, 208] on div "motive" at bounding box center [243, 202] width 64 height 22
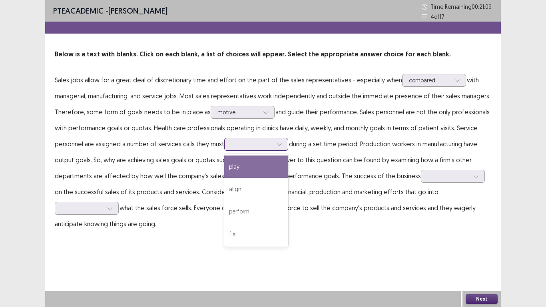
click at [270, 148] on div at bounding box center [252, 144] width 42 height 8
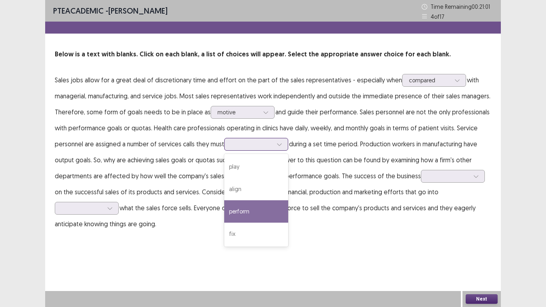
click at [256, 211] on div "perform" at bounding box center [256, 211] width 64 height 22
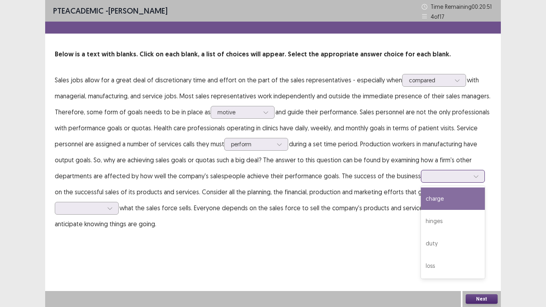
click at [473, 178] on div at bounding box center [476, 176] width 12 height 12
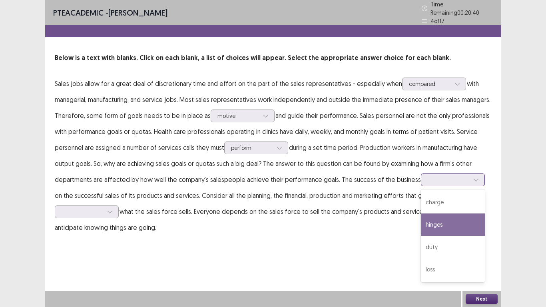
click at [437, 226] on div "hinges" at bounding box center [453, 225] width 64 height 22
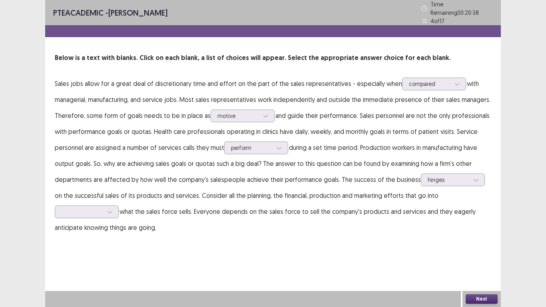
click at [106, 200] on p "Sales jobs allow for a great deal of discretionary time and effort on the part …" at bounding box center [273, 156] width 437 height 160
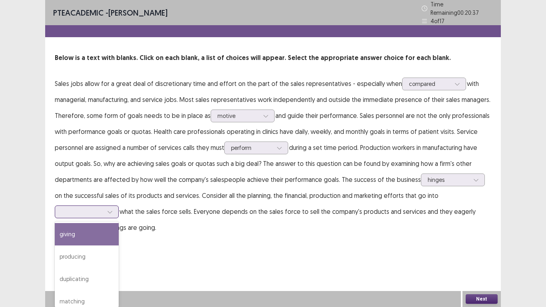
click at [108, 206] on div at bounding box center [110, 212] width 12 height 12
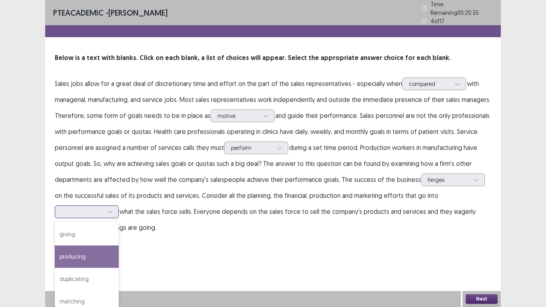
scroll to position [7, 0]
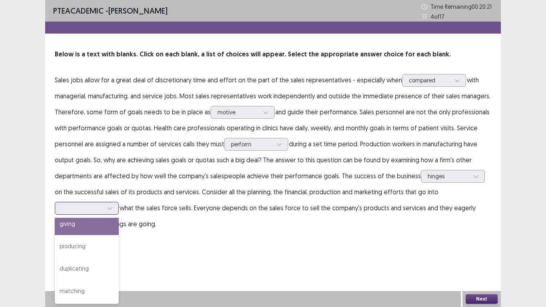
click at [84, 224] on div "giving" at bounding box center [87, 224] width 64 height 22
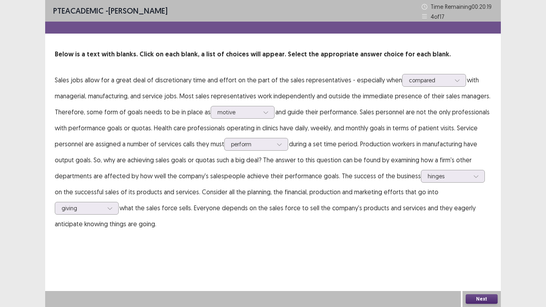
click at [490, 239] on div "Next" at bounding box center [482, 299] width 38 height 16
click at [490, 239] on button "Next" at bounding box center [482, 299] width 32 height 10
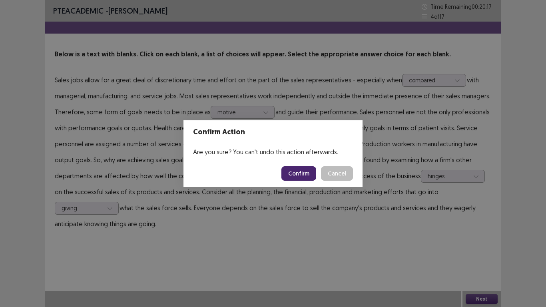
click at [294, 172] on button "Confirm" at bounding box center [298, 173] width 35 height 14
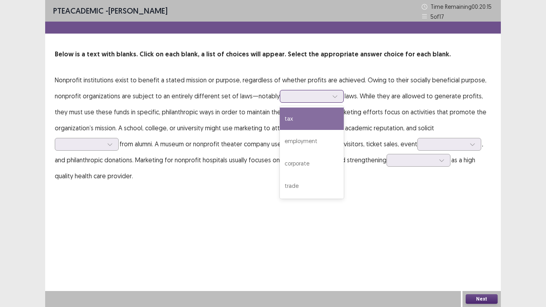
click at [322, 95] on div at bounding box center [308, 96] width 42 height 8
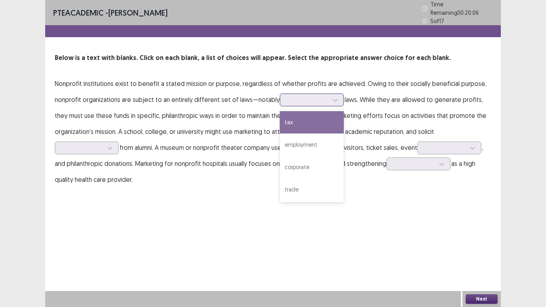
click at [300, 121] on div "tax" at bounding box center [312, 122] width 64 height 22
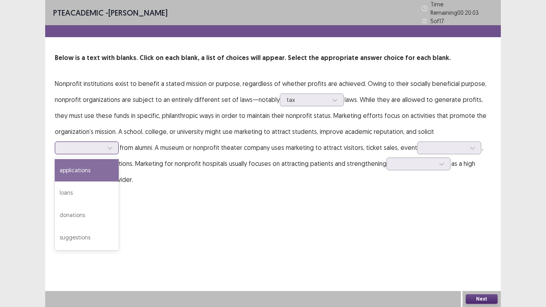
click at [112, 145] on icon at bounding box center [110, 148] width 6 height 6
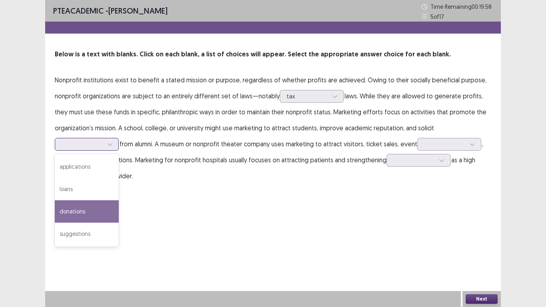
click at [85, 217] on div "donations" at bounding box center [87, 211] width 64 height 22
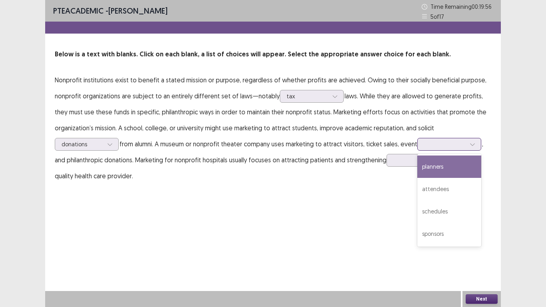
click at [469, 139] on div at bounding box center [473, 144] width 12 height 12
click at [462, 162] on div "planners" at bounding box center [449, 167] width 64 height 22
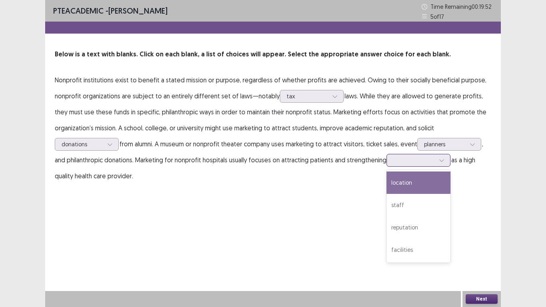
click at [423, 160] on div at bounding box center [414, 160] width 42 height 8
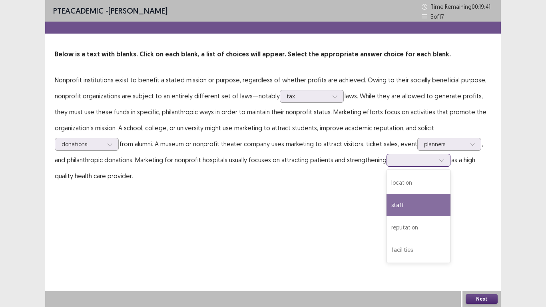
click at [421, 196] on div "staff" at bounding box center [419, 205] width 64 height 22
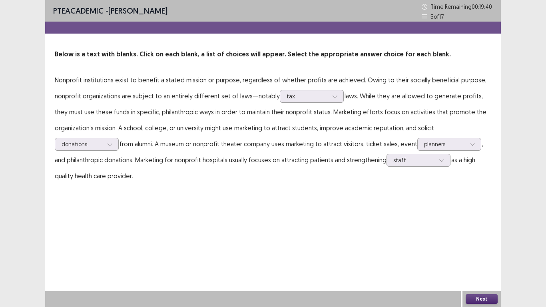
click at [483, 239] on button "Next" at bounding box center [482, 299] width 32 height 10
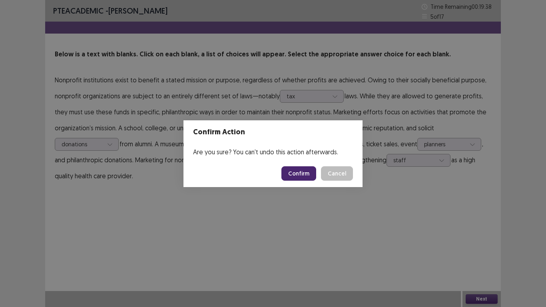
click at [347, 175] on button "Cancel" at bounding box center [337, 173] width 32 height 14
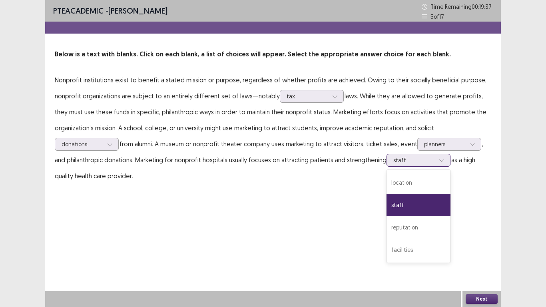
click at [443, 162] on icon at bounding box center [442, 161] width 6 height 6
click at [417, 239] on div "facilities" at bounding box center [419, 250] width 64 height 22
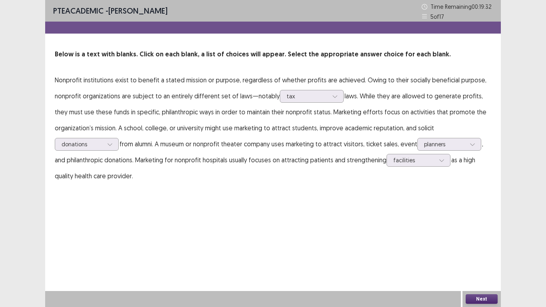
click at [475, 239] on div "Next" at bounding box center [482, 299] width 38 height 16
click at [477, 239] on button "Next" at bounding box center [482, 299] width 32 height 10
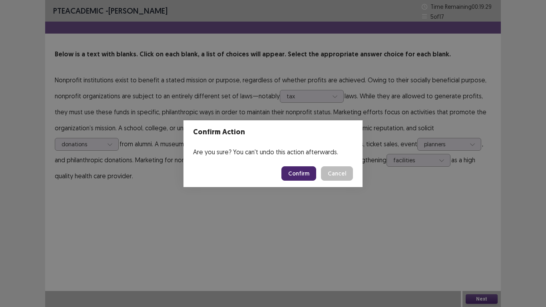
click at [308, 176] on button "Confirm" at bounding box center [298, 173] width 35 height 14
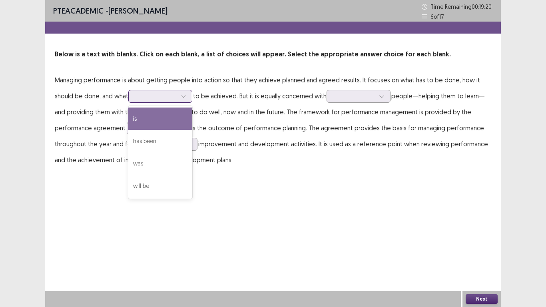
click at [167, 92] on div at bounding box center [156, 96] width 42 height 8
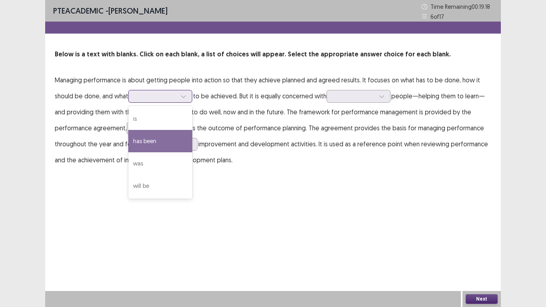
click at [168, 141] on div "has been" at bounding box center [160, 141] width 64 height 22
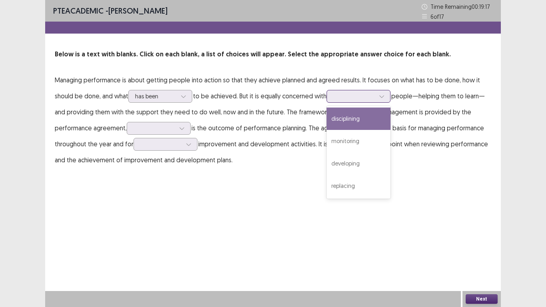
click at [374, 99] on div at bounding box center [354, 96] width 42 height 8
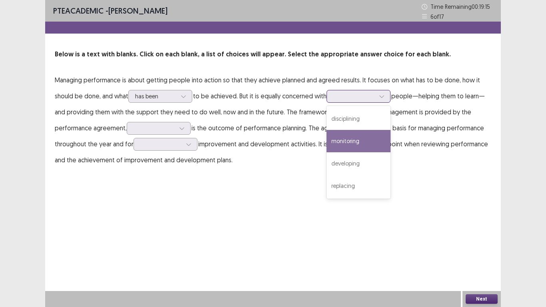
click at [376, 139] on div "monitoring" at bounding box center [359, 141] width 64 height 22
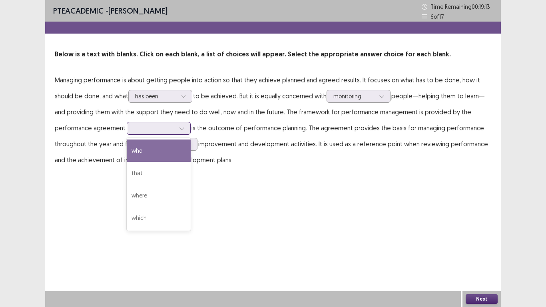
click at [189, 124] on div at bounding box center [159, 128] width 64 height 13
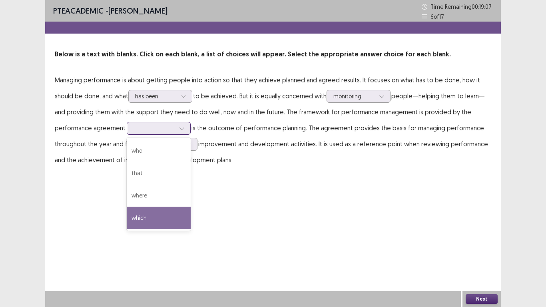
click at [151, 207] on div "which" at bounding box center [159, 218] width 64 height 22
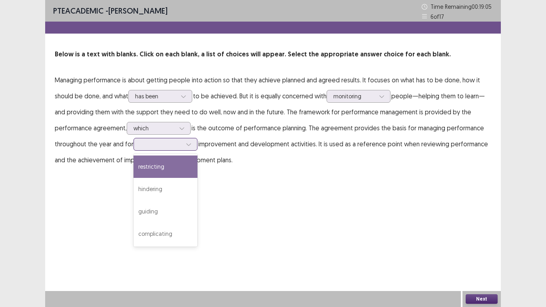
click at [184, 143] on div at bounding box center [189, 144] width 12 height 12
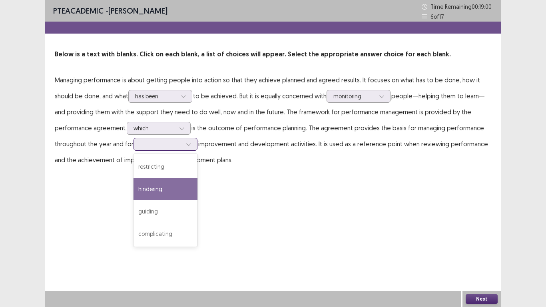
click at [177, 195] on div "hindering" at bounding box center [166, 189] width 64 height 22
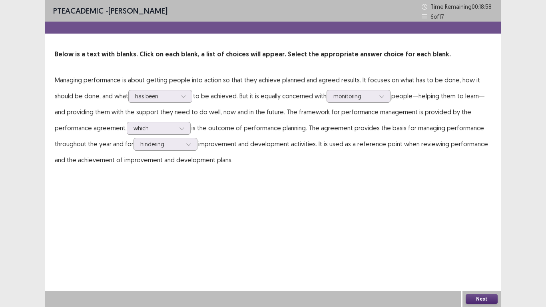
click at [489, 239] on div "Next" at bounding box center [482, 299] width 38 height 16
click at [489, 239] on button "Next" at bounding box center [482, 299] width 32 height 10
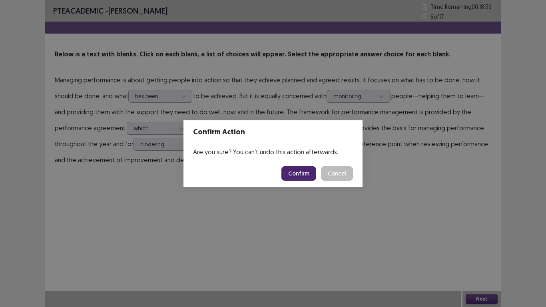
click at [298, 170] on button "Confirm" at bounding box center [298, 173] width 35 height 14
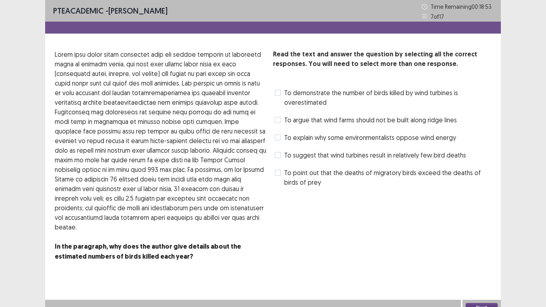
click at [298, 170] on span "To point out that the deaths of migratory birds exceed the deaths of birds of p…" at bounding box center [387, 177] width 207 height 19
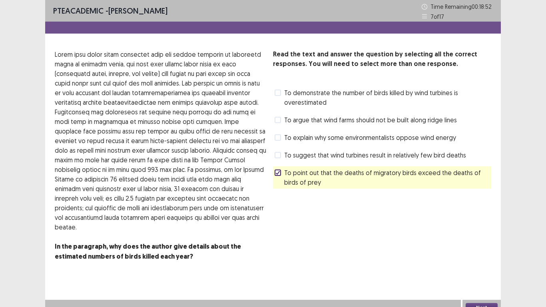
click at [297, 134] on span "To explain why some environmentalists oppose wind energy" at bounding box center [370, 138] width 172 height 10
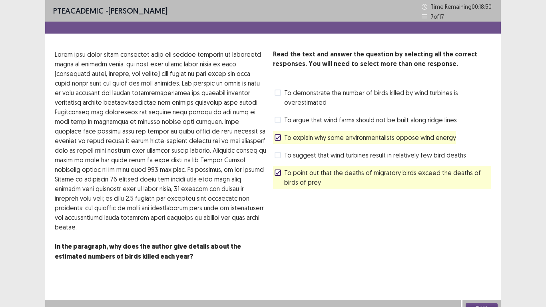
click at [473, 239] on button "Next" at bounding box center [482, 308] width 32 height 10
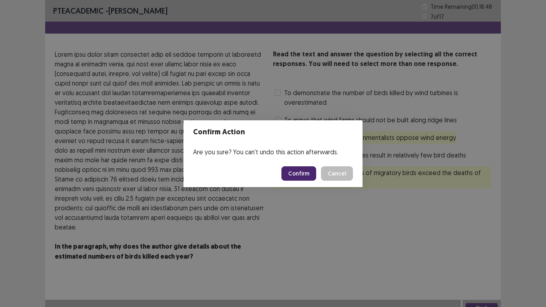
click at [307, 174] on button "Confirm" at bounding box center [298, 173] width 35 height 14
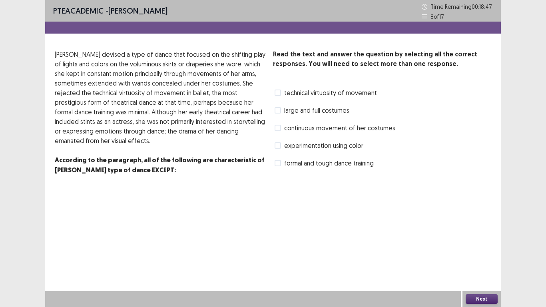
click at [331, 87] on div "technical virtuosity of movement" at bounding box center [325, 92] width 104 height 13
click at [331, 89] on span "technical virtuosity of movement" at bounding box center [330, 93] width 93 height 10
click at [328, 128] on span "continuous movement of her costumes" at bounding box center [339, 128] width 111 height 10
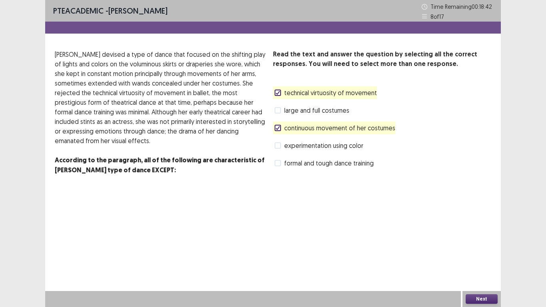
click at [488, 239] on button "Next" at bounding box center [482, 299] width 32 height 10
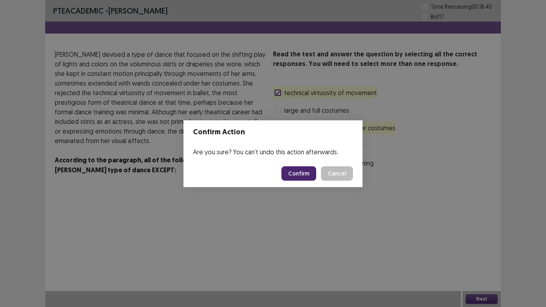
click at [303, 167] on button "Confirm" at bounding box center [298, 173] width 35 height 14
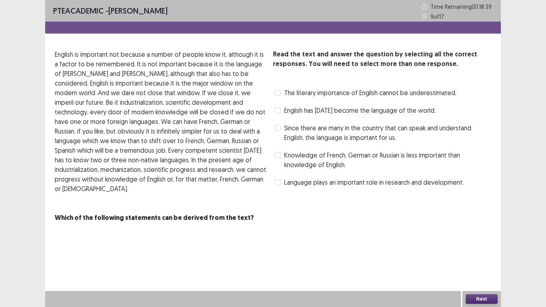
click at [303, 164] on span "Knowledge of French, German or Russian is less important than knowledge of Engl…" at bounding box center [387, 159] width 207 height 19
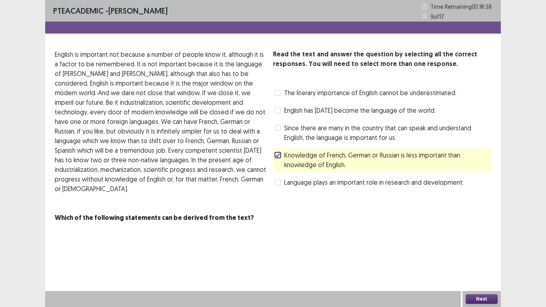
click at [321, 183] on span "Language plays an important role in research and development." at bounding box center [374, 183] width 180 height 10
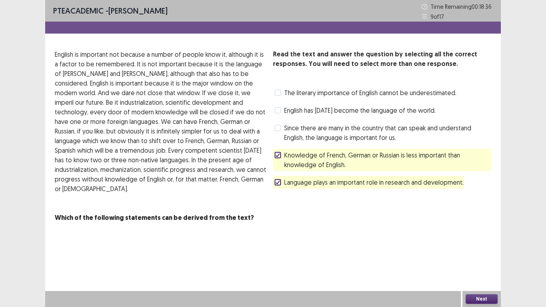
click at [468, 239] on div "Next" at bounding box center [482, 299] width 38 height 16
click at [474, 239] on button "Next" at bounding box center [482, 299] width 32 height 10
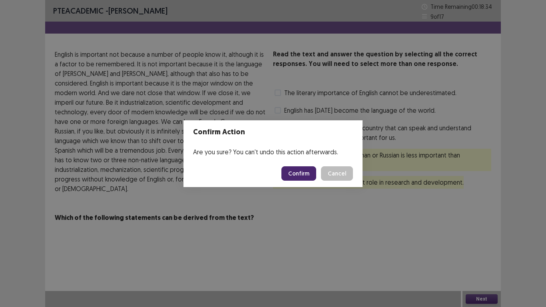
click at [307, 179] on button "Confirm" at bounding box center [298, 173] width 35 height 14
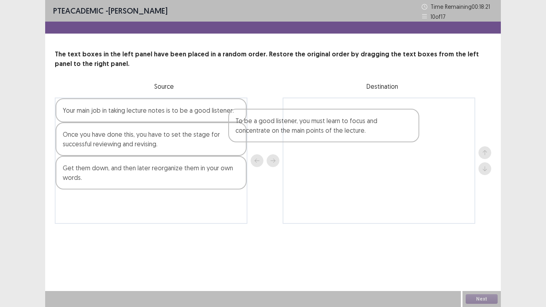
drag, startPoint x: 211, startPoint y: 215, endPoint x: 399, endPoint y: 128, distance: 207.6
click at [399, 128] on div "Your main job in taking lecture notes is to be a good listener. Once you have d…" at bounding box center [273, 161] width 437 height 126
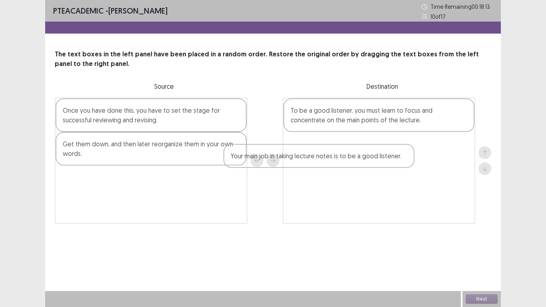
drag, startPoint x: 185, startPoint y: 112, endPoint x: 358, endPoint y: 159, distance: 179.3
click at [358, 159] on div "Your main job in taking lecture notes is to be a good listener. Once you have d…" at bounding box center [273, 161] width 437 height 126
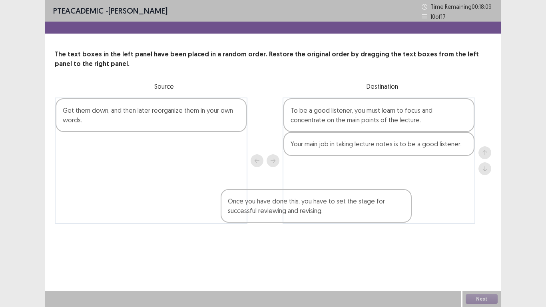
drag, startPoint x: 208, startPoint y: 122, endPoint x: 385, endPoint y: 214, distance: 199.9
click at [385, 214] on div "Once you have done this, you have to set the stage for successful reviewing and…" at bounding box center [273, 161] width 437 height 126
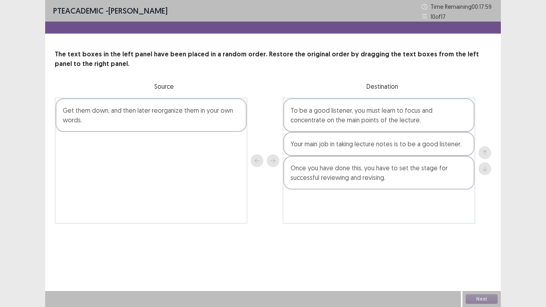
click at [126, 109] on div "Get them down, and then later reorganize them in your own words." at bounding box center [151, 115] width 191 height 34
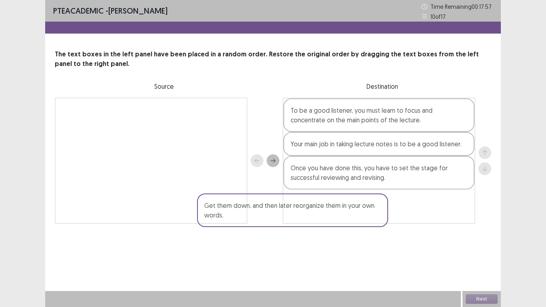
drag, startPoint x: 194, startPoint y: 121, endPoint x: 339, endPoint y: 216, distance: 173.2
click at [339, 216] on div "Get them down, and then later reorganize them in your own words. To be a good l…" at bounding box center [273, 161] width 437 height 126
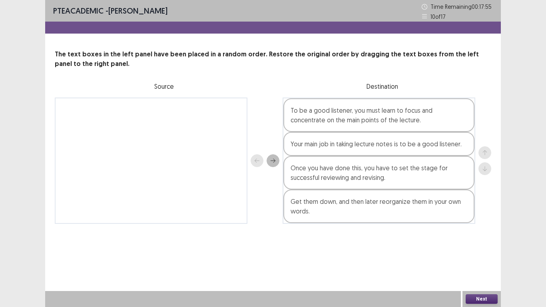
click at [475, 239] on button "Next" at bounding box center [482, 299] width 32 height 10
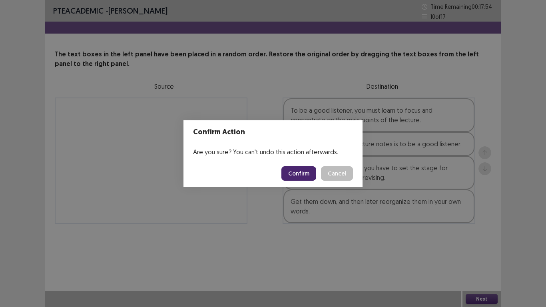
click at [303, 176] on button "Confirm" at bounding box center [298, 173] width 35 height 14
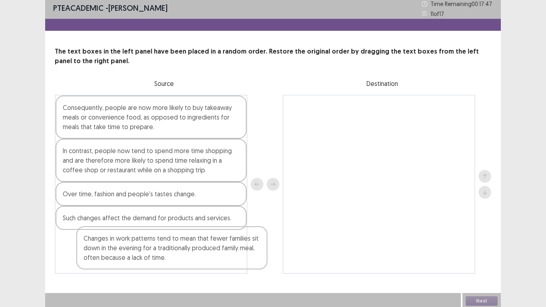
scroll to position [5, 0]
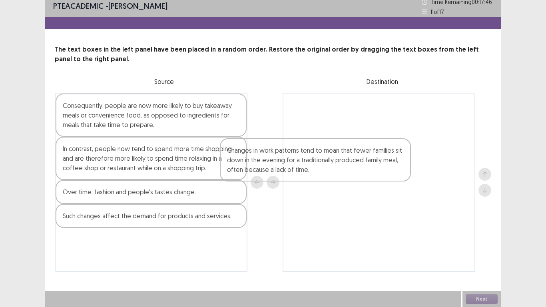
drag, startPoint x: 192, startPoint y: 266, endPoint x: 366, endPoint y: 167, distance: 200.2
click at [366, 167] on div "Consequently, people are now more likely to buy takeaway meals or convenience f…" at bounding box center [273, 182] width 437 height 179
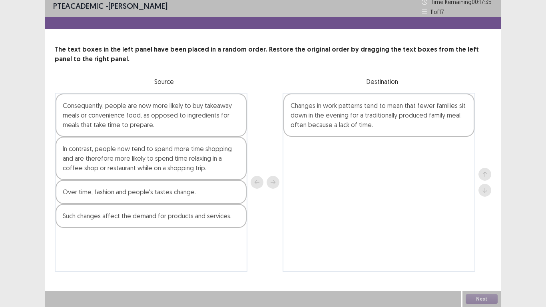
click at [190, 115] on div "Consequently, people are now more likely to buy takeaway meals or convenience f…" at bounding box center [151, 115] width 191 height 43
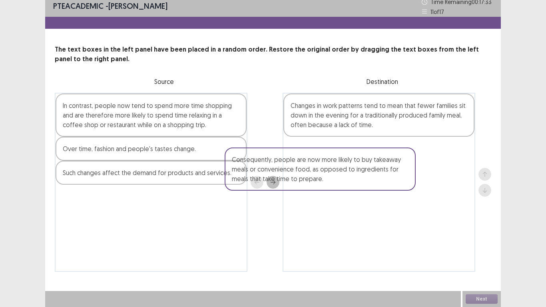
drag, startPoint x: 192, startPoint y: 113, endPoint x: 377, endPoint y: 165, distance: 191.9
click at [377, 165] on div "Consequently, people are now more likely to buy takeaway meals or convenience f…" at bounding box center [273, 182] width 437 height 179
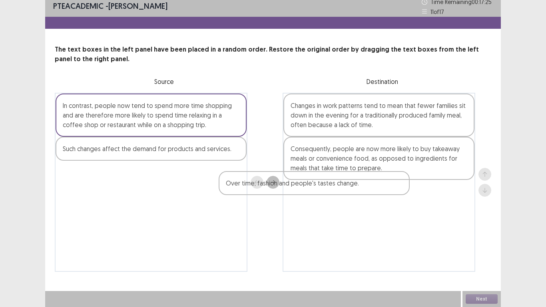
drag, startPoint x: 159, startPoint y: 150, endPoint x: 331, endPoint y: 184, distance: 175.3
click at [331, 184] on div "In contrast, people now tend to spend more time shopping and are therefore more…" at bounding box center [273, 182] width 437 height 179
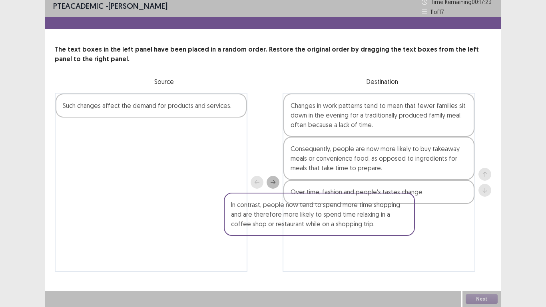
drag, startPoint x: 212, startPoint y: 128, endPoint x: 383, endPoint y: 227, distance: 197.4
click at [383, 227] on div "In contrast, people now tend to spend more time shopping and are therefore more…" at bounding box center [273, 182] width 437 height 179
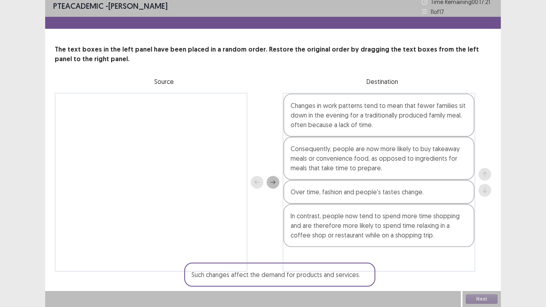
drag, startPoint x: 198, startPoint y: 105, endPoint x: 331, endPoint y: 279, distance: 219.9
click at [331, 239] on div "PTE academic - [PERSON_NAME] Time Remaining 00 : 17 : 21 11 of 17 The text boxe…" at bounding box center [273, 141] width 456 height 293
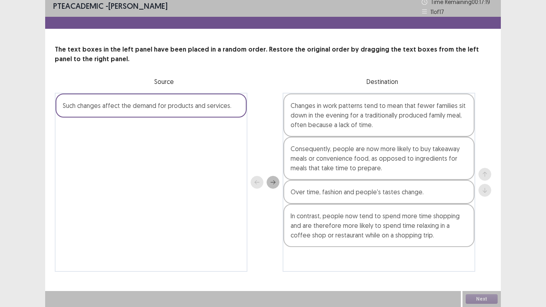
click at [275, 184] on icon "next" at bounding box center [273, 183] width 6 height 6
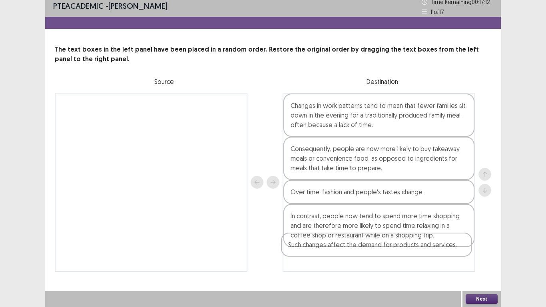
drag, startPoint x: 341, startPoint y: 112, endPoint x: 342, endPoint y: 252, distance: 140.7
click at [342, 239] on div "Such changes affect the demand for products and services. Changes in work patte…" at bounding box center [379, 182] width 193 height 179
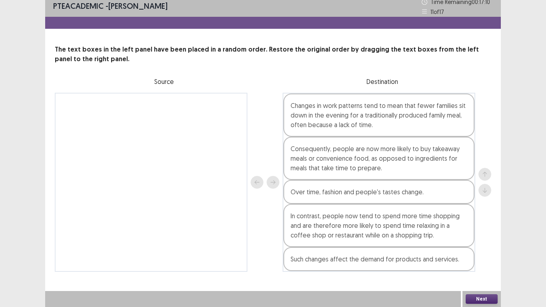
click at [468, 239] on button "Next" at bounding box center [482, 299] width 32 height 10
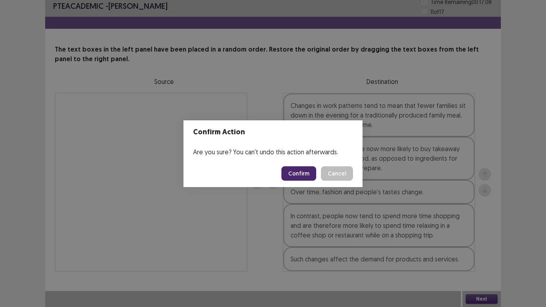
click at [302, 174] on button "Confirm" at bounding box center [298, 173] width 35 height 14
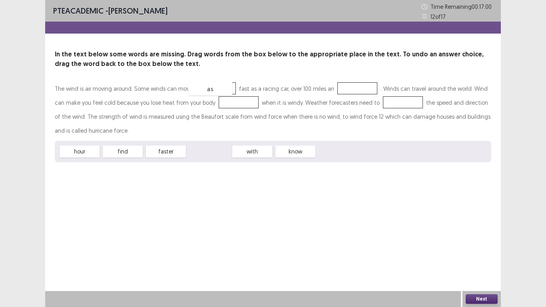
drag, startPoint x: 210, startPoint y: 153, endPoint x: 211, endPoint y: 89, distance: 64.0
drag, startPoint x: 84, startPoint y: 159, endPoint x: 82, endPoint y: 154, distance: 5.4
click at [82, 154] on div "hour find faster with know" at bounding box center [273, 152] width 437 height 22
drag, startPoint x: 82, startPoint y: 154, endPoint x: 341, endPoint y: 96, distance: 265.0
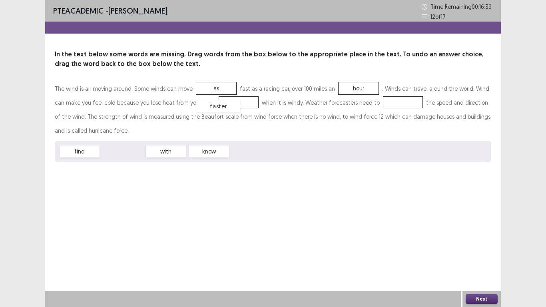
drag, startPoint x: 124, startPoint y: 150, endPoint x: 220, endPoint y: 104, distance: 106.1
drag, startPoint x: 170, startPoint y: 150, endPoint x: 401, endPoint y: 102, distance: 235.7
click at [482, 239] on button "Next" at bounding box center [482, 299] width 32 height 10
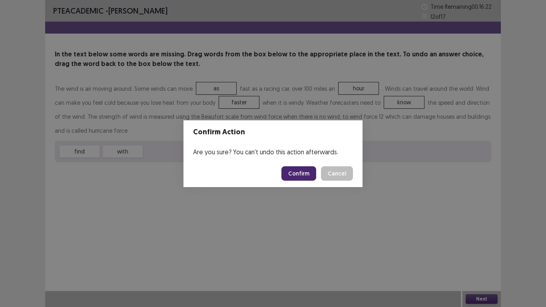
click at [306, 175] on button "Confirm" at bounding box center [298, 173] width 35 height 14
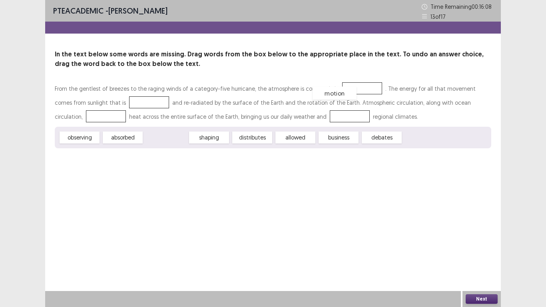
drag, startPoint x: 173, startPoint y: 142, endPoint x: 341, endPoint y: 97, distance: 174.2
drag, startPoint x: 128, startPoint y: 141, endPoint x: 118, endPoint y: 108, distance: 34.5
drag, startPoint x: 168, startPoint y: 140, endPoint x: 94, endPoint y: 123, distance: 75.2
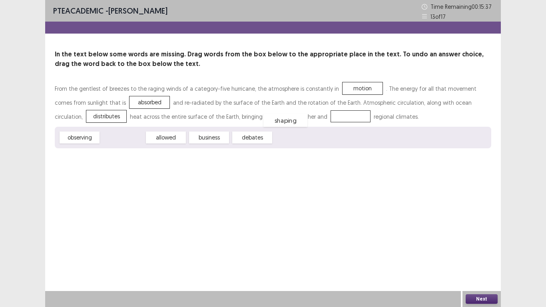
drag, startPoint x: 126, startPoint y: 139, endPoint x: 309, endPoint y: 118, distance: 183.9
click at [486, 239] on button "Next" at bounding box center [482, 299] width 32 height 10
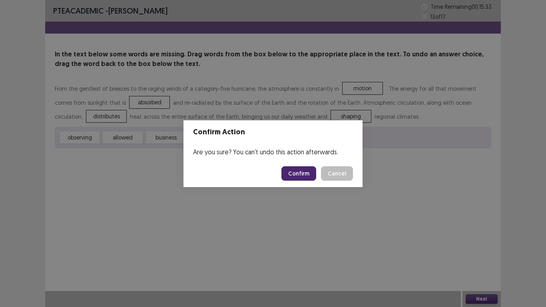
click at [311, 174] on button "Confirm" at bounding box center [298, 173] width 35 height 14
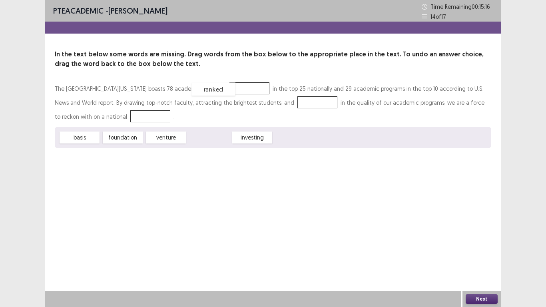
drag, startPoint x: 212, startPoint y: 134, endPoint x: 217, endPoint y: 84, distance: 49.8
drag, startPoint x: 131, startPoint y: 143, endPoint x: 288, endPoint y: 112, distance: 160.5
click at [296, 101] on div "foundation" at bounding box center [318, 102] width 44 height 13
drag, startPoint x: 139, startPoint y: 138, endPoint x: 96, endPoint y: 113, distance: 49.4
click at [492, 239] on button "Next" at bounding box center [482, 299] width 32 height 10
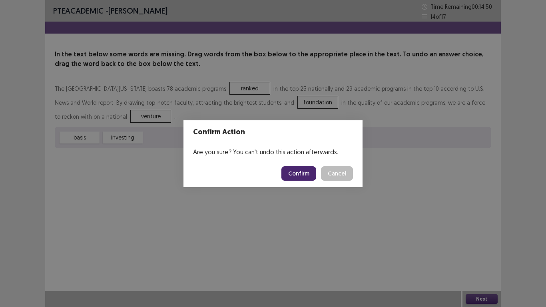
click at [302, 174] on button "Confirm" at bounding box center [298, 173] width 35 height 14
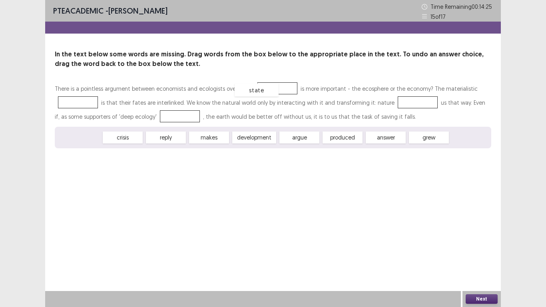
drag, startPoint x: 86, startPoint y: 138, endPoint x: 266, endPoint y: 89, distance: 186.0
drag, startPoint x: 274, startPoint y: 80, endPoint x: 273, endPoint y: 98, distance: 17.6
click at [273, 98] on div "In the text below some words are missing. Drag words from the box below to the …" at bounding box center [273, 99] width 456 height 99
drag, startPoint x: 271, startPoint y: 93, endPoint x: 77, endPoint y: 107, distance: 194.0
drag, startPoint x: 87, startPoint y: 138, endPoint x: 282, endPoint y: 91, distance: 200.8
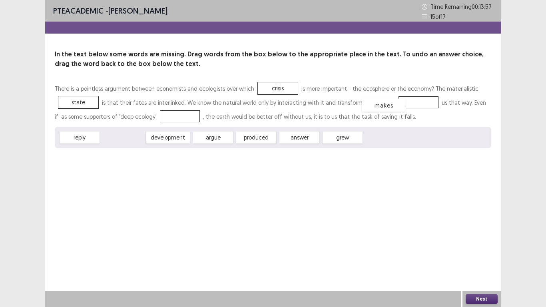
drag, startPoint x: 126, startPoint y: 138, endPoint x: 387, endPoint y: 106, distance: 263.1
drag, startPoint x: 179, startPoint y: 136, endPoint x: 173, endPoint y: 118, distance: 18.8
click at [473, 239] on button "Next" at bounding box center [482, 299] width 32 height 10
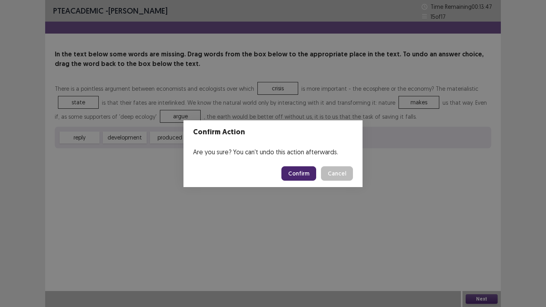
click at [306, 175] on button "Confirm" at bounding box center [298, 173] width 35 height 14
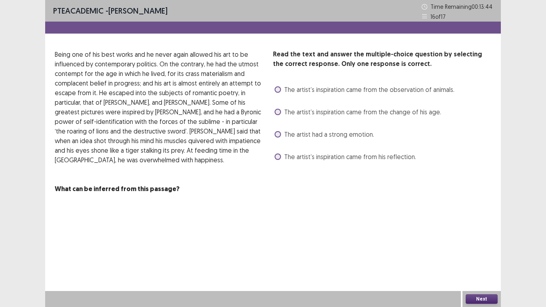
click at [309, 138] on span "The artist had a strong emotion." at bounding box center [329, 135] width 90 height 10
click at [412, 112] on span "The artist’s inspiration came from the change of his age." at bounding box center [362, 112] width 157 height 10
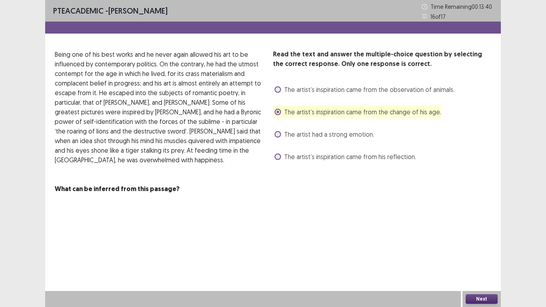
click at [405, 90] on span "The artist’s inspiration came from the observation of animals." at bounding box center [369, 90] width 170 height 10
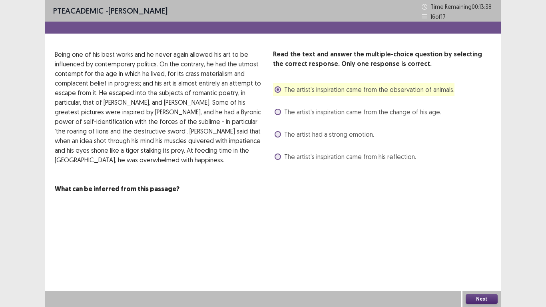
click at [481, 239] on button "Next" at bounding box center [482, 299] width 32 height 10
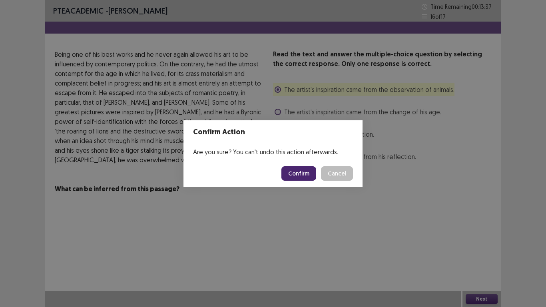
click at [311, 171] on button "Confirm" at bounding box center [298, 173] width 35 height 14
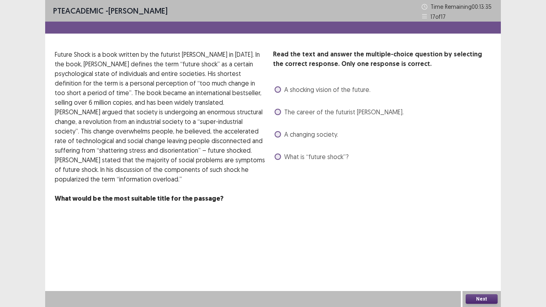
click at [300, 134] on span "A changing society." at bounding box center [311, 135] width 54 height 10
click at [469, 239] on button "Next" at bounding box center [482, 299] width 32 height 10
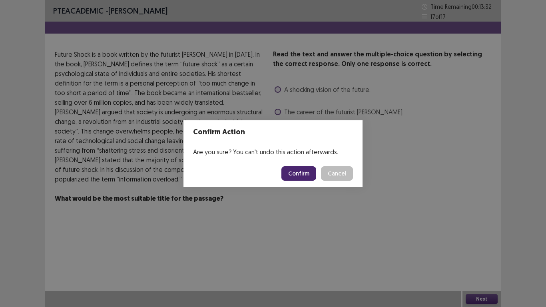
click at [304, 171] on button "Confirm" at bounding box center [298, 173] width 35 height 14
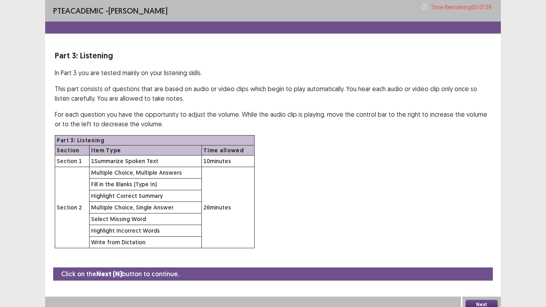
scroll to position [6, 0]
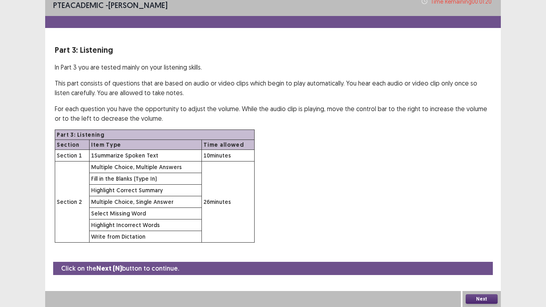
click at [482, 239] on button "Next" at bounding box center [482, 299] width 32 height 10
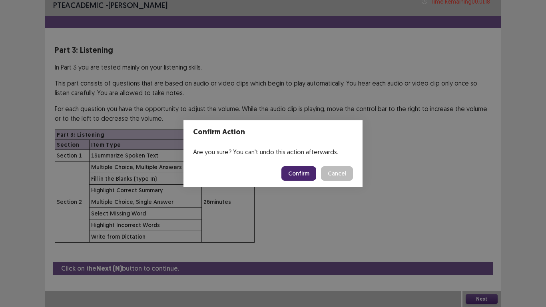
click at [311, 176] on button "Confirm" at bounding box center [298, 173] width 35 height 14
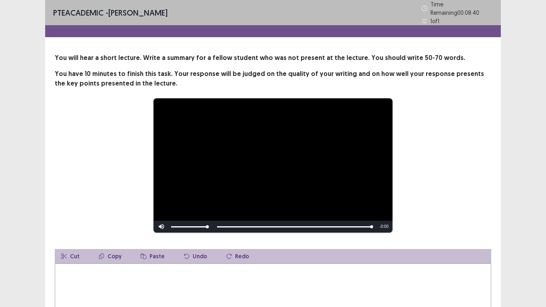
click at [225, 239] on textarea at bounding box center [273, 308] width 437 height 88
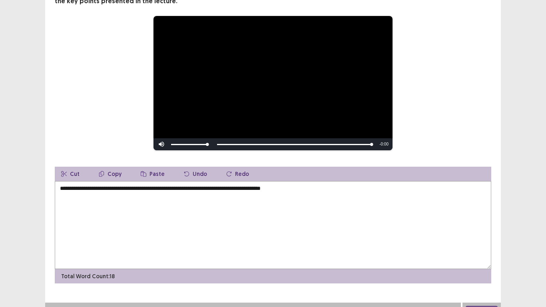
scroll to position [90, 0]
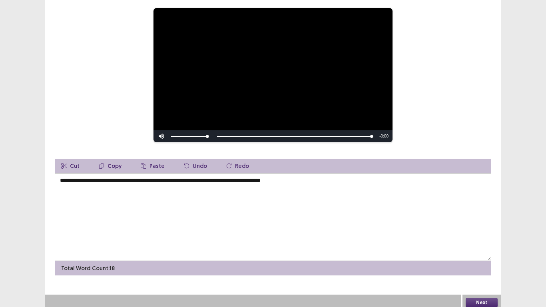
type textarea "**********"
click at [489, 239] on button "Next" at bounding box center [482, 303] width 32 height 10
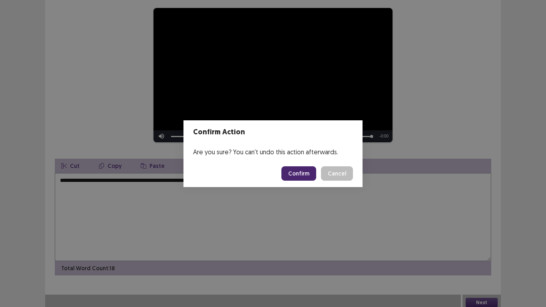
click at [313, 173] on button "Confirm" at bounding box center [298, 173] width 35 height 14
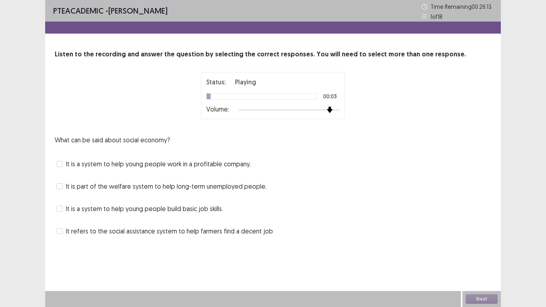
click at [329, 110] on div at bounding box center [289, 110] width 101 height 6
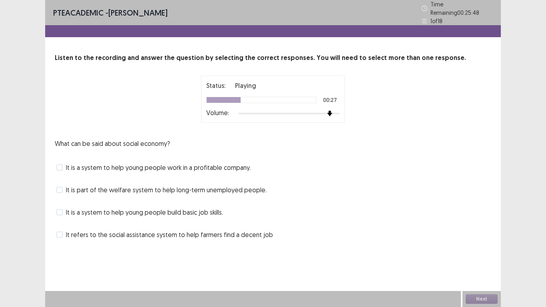
click at [154, 185] on span "It is part of the welfare system to help long-term unemployed people." at bounding box center [166, 190] width 201 height 10
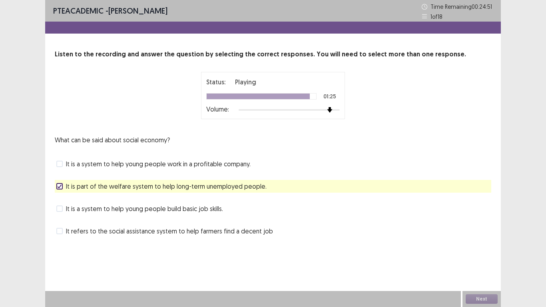
click at [198, 209] on span "It is a system to help young people build basic job skills." at bounding box center [144, 209] width 157 height 10
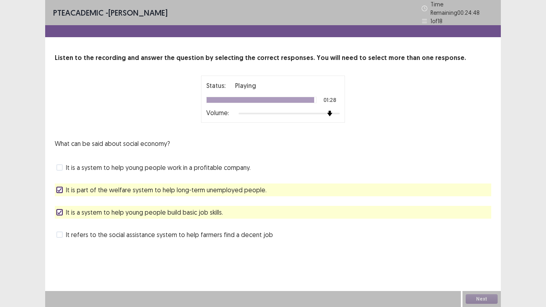
click at [198, 209] on span "It is a system to help young people build basic job skills." at bounding box center [144, 213] width 157 height 10
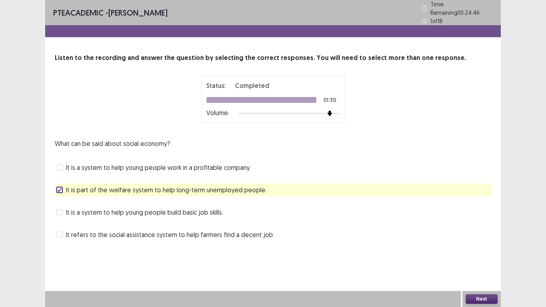
click at [198, 209] on span "It is a system to help young people build basic job skills." at bounding box center [144, 213] width 157 height 10
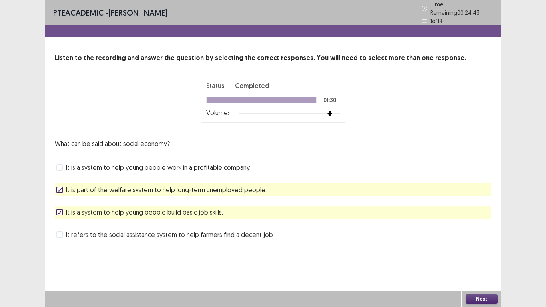
click at [493, 239] on button "Next" at bounding box center [482, 299] width 32 height 10
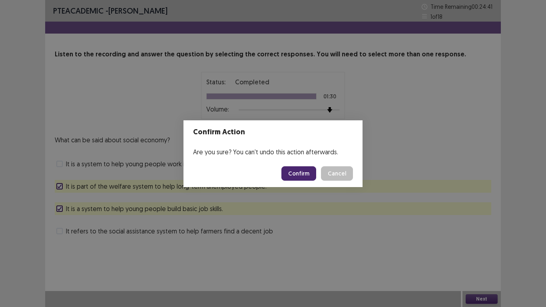
click at [303, 169] on button "Confirm" at bounding box center [298, 173] width 35 height 14
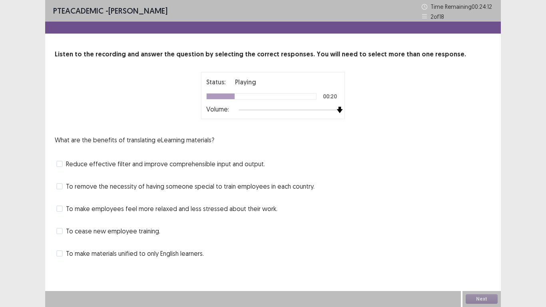
click at [335, 112] on div at bounding box center [289, 110] width 101 height 6
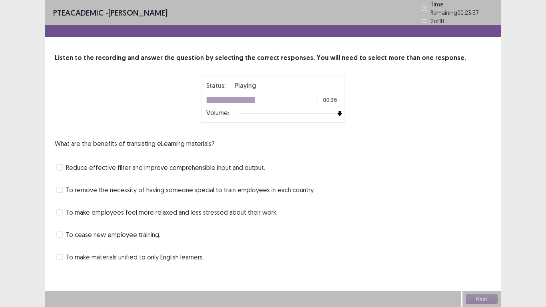
click at [187, 239] on span "To make materials unified to only English learners." at bounding box center [135, 257] width 138 height 10
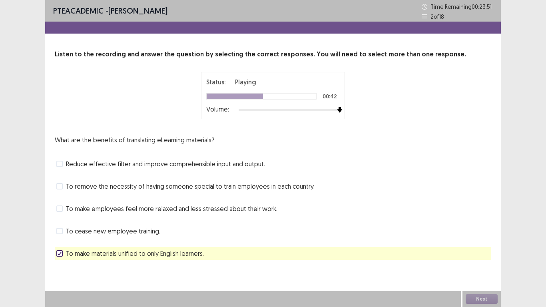
click at [187, 239] on span "To make materials unified to only English learners." at bounding box center [135, 254] width 138 height 10
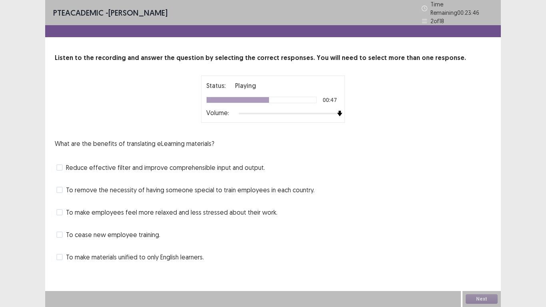
click at [140, 232] on span "To cease new employee training." at bounding box center [113, 235] width 94 height 10
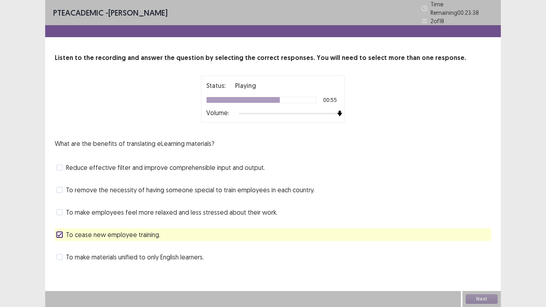
click at [179, 163] on span "Reduce effective filter and improve comprehensible input and output." at bounding box center [165, 168] width 199 height 10
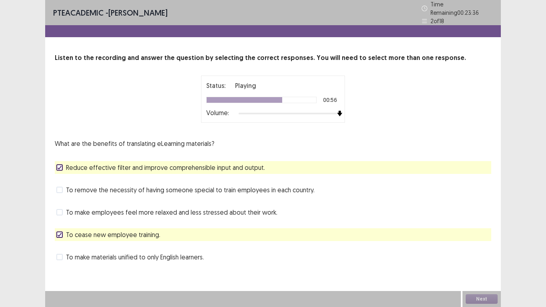
click at [179, 163] on span "Reduce effective filter and improve comprehensible input and output." at bounding box center [165, 168] width 199 height 10
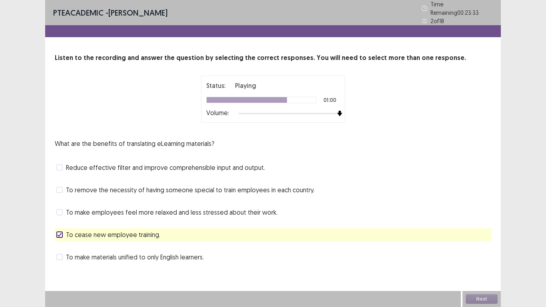
click at [167, 208] on span "To make employees feel more relaxed and less stressed about their work." at bounding box center [172, 213] width 212 height 10
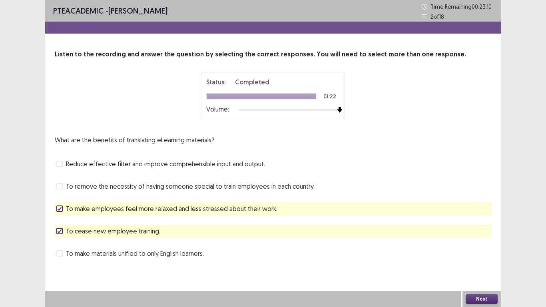
click at [485, 239] on button "Next" at bounding box center [482, 299] width 32 height 10
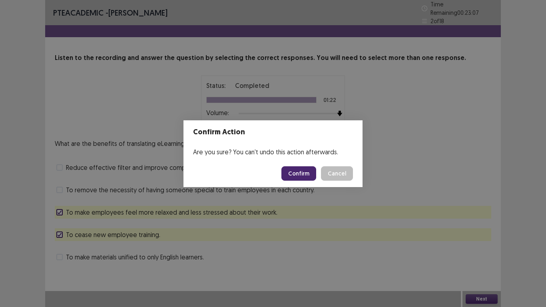
click at [306, 174] on button "Confirm" at bounding box center [298, 173] width 35 height 14
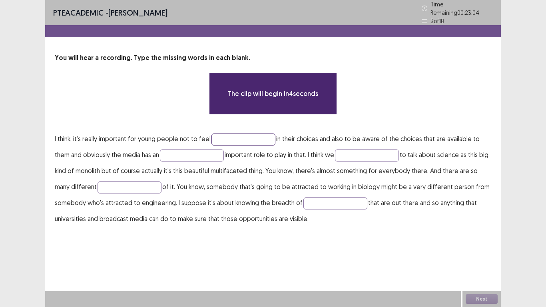
click at [252, 134] on input "text" at bounding box center [244, 140] width 64 height 12
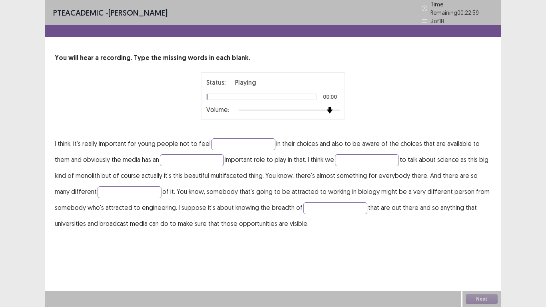
click at [332, 107] on div at bounding box center [289, 110] width 101 height 6
click at [246, 138] on input "text" at bounding box center [244, 144] width 64 height 12
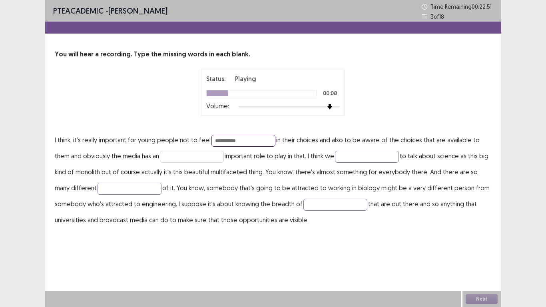
type input "**********"
click at [201, 158] on input "text" at bounding box center [192, 157] width 64 height 12
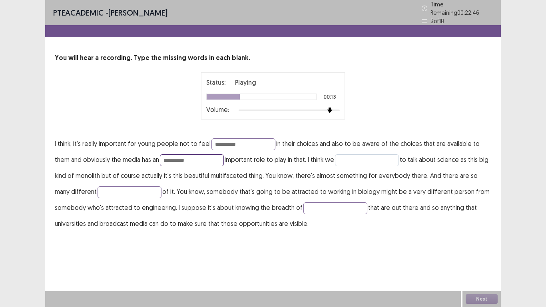
type input "**********"
click at [355, 154] on input "text" at bounding box center [367, 160] width 64 height 12
type input "******"
click at [130, 187] on input "text" at bounding box center [130, 192] width 64 height 12
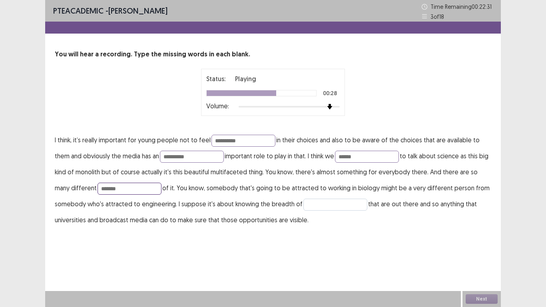
type input "*******"
click at [319, 209] on input "text" at bounding box center [335, 205] width 64 height 12
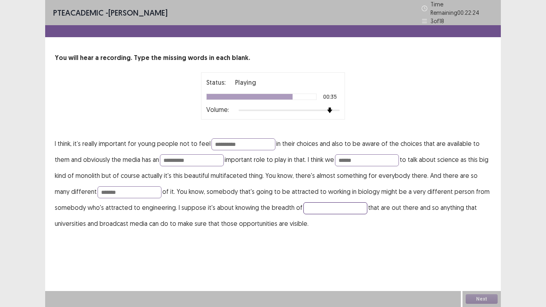
click at [319, 209] on input "text" at bounding box center [335, 208] width 64 height 12
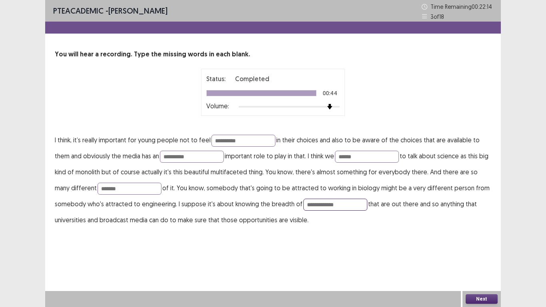
type input "**********"
click at [477, 239] on button "Next" at bounding box center [482, 299] width 32 height 10
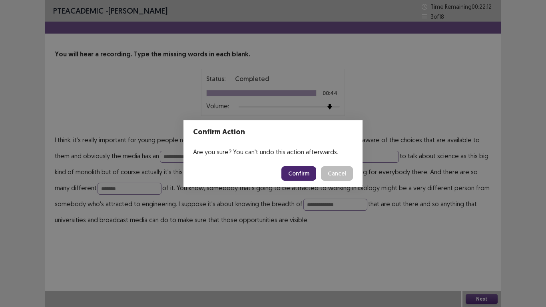
click at [292, 171] on button "Confirm" at bounding box center [298, 173] width 35 height 14
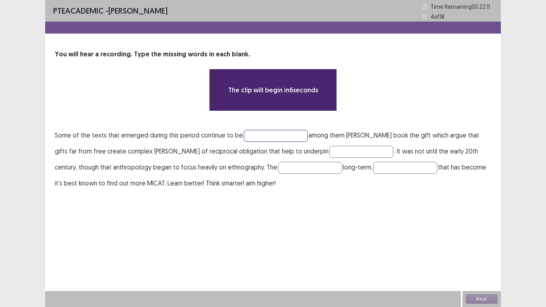
click at [255, 138] on input "text" at bounding box center [276, 136] width 64 height 12
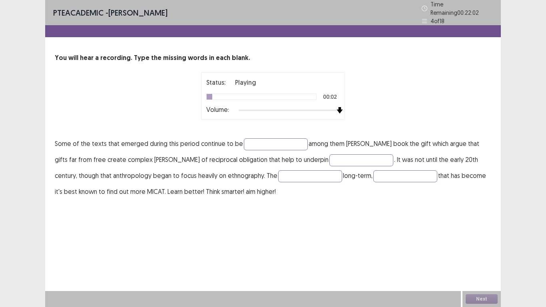
click at [336, 108] on div at bounding box center [289, 110] width 101 height 6
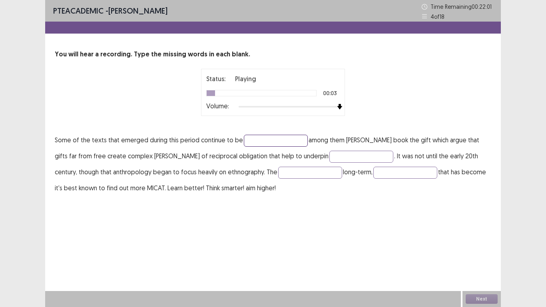
click at [271, 137] on input "text" at bounding box center [276, 141] width 64 height 12
type input "**********"
click at [329, 161] on input "text" at bounding box center [361, 157] width 64 height 12
type input "********"
click at [296, 175] on input "text" at bounding box center [310, 173] width 64 height 12
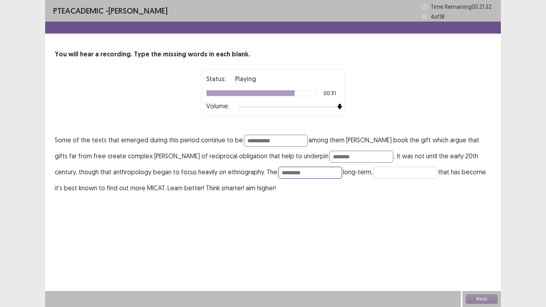
type input "*********"
click at [388, 174] on input "text" at bounding box center [405, 173] width 64 height 12
type input "**********"
click at [480, 239] on button "Next" at bounding box center [482, 299] width 32 height 10
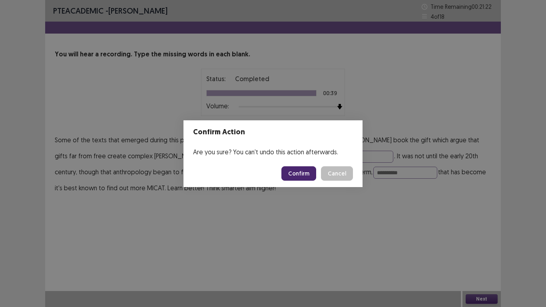
click at [307, 178] on button "Confirm" at bounding box center [298, 173] width 35 height 14
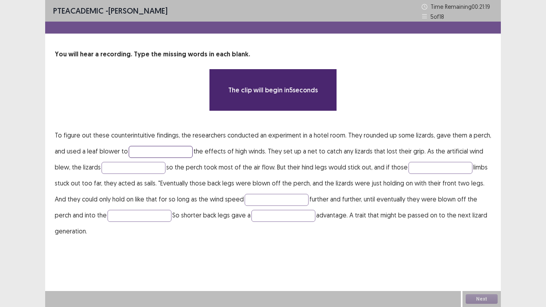
click at [162, 147] on input "text" at bounding box center [161, 152] width 64 height 12
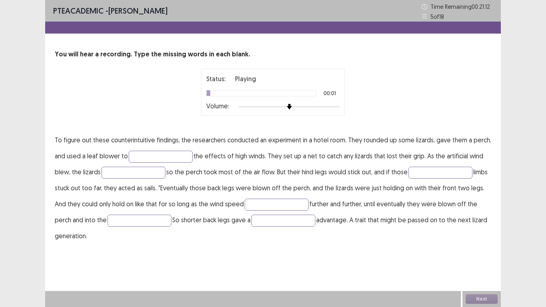
click at [340, 106] on div "Status: Playing 00:01 Volume:" at bounding box center [273, 92] width 144 height 47
click at [338, 106] on div at bounding box center [289, 107] width 101 height 6
click at [175, 154] on input "text" at bounding box center [161, 157] width 64 height 12
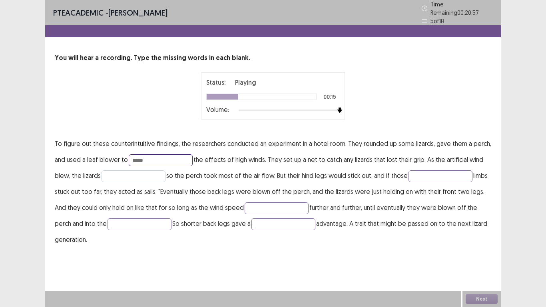
type input "*****"
click at [131, 170] on input "text" at bounding box center [134, 176] width 64 height 12
type input "****"
click at [432, 166] on p "To figure out these counterintuitive findings, the researchers conducted an exp…" at bounding box center [273, 192] width 437 height 112
click at [433, 170] on input "text" at bounding box center [441, 176] width 64 height 12
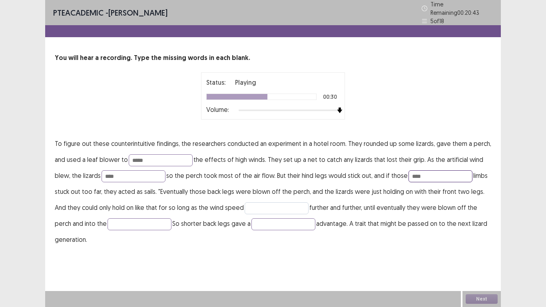
type input "****"
click at [273, 204] on input "text" at bounding box center [277, 208] width 64 height 12
type input "*********"
click at [150, 218] on input "text" at bounding box center [140, 224] width 64 height 12
type input "****"
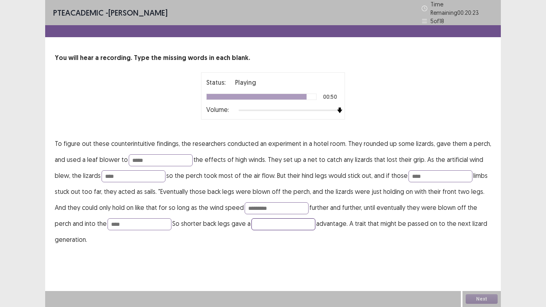
click at [270, 221] on input "text" at bounding box center [284, 224] width 64 height 12
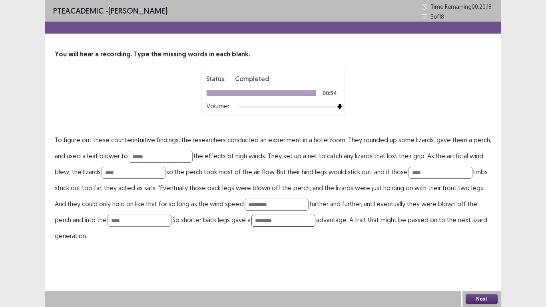
type input "********"
click at [481, 239] on button "Next" at bounding box center [482, 299] width 32 height 10
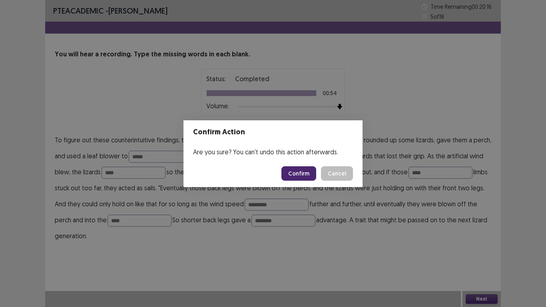
click at [301, 171] on button "Confirm" at bounding box center [298, 173] width 35 height 14
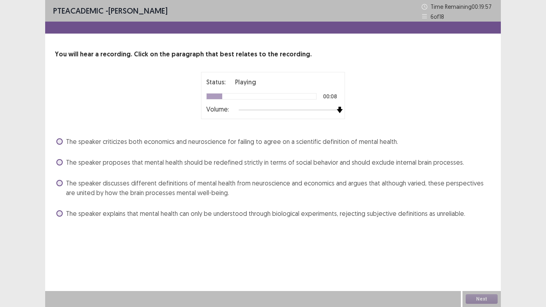
click at [337, 110] on div at bounding box center [289, 110] width 101 height 6
click at [208, 179] on span "The speaker discusses different definitions of mental health from neuroscience …" at bounding box center [278, 187] width 425 height 19
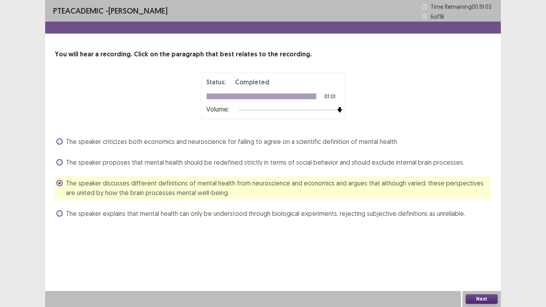
click at [476, 239] on button "Next" at bounding box center [482, 299] width 32 height 10
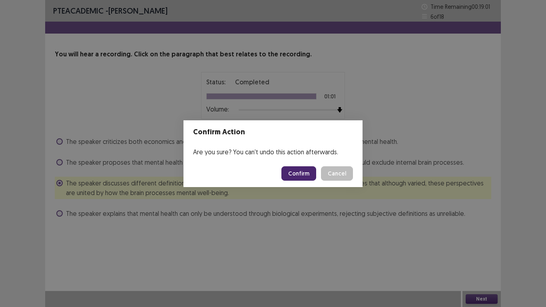
click at [306, 166] on button "Confirm" at bounding box center [298, 173] width 35 height 14
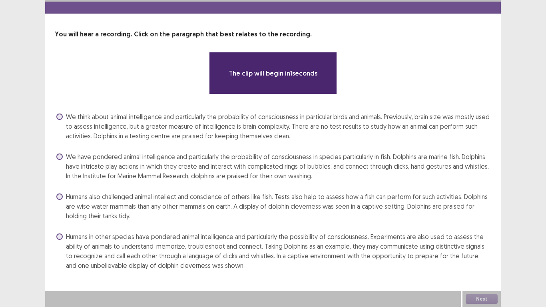
scroll to position [20, 0]
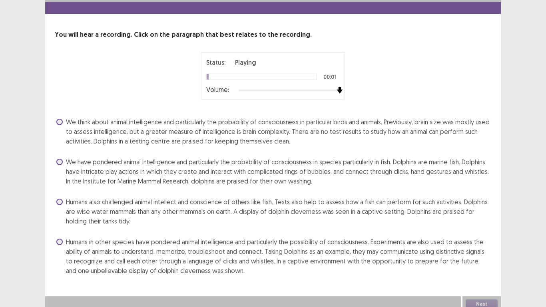
click at [336, 90] on div at bounding box center [289, 90] width 101 height 6
click at [269, 164] on span "We have pondered animal intelligence and particularly the probability of consci…" at bounding box center [278, 171] width 425 height 29
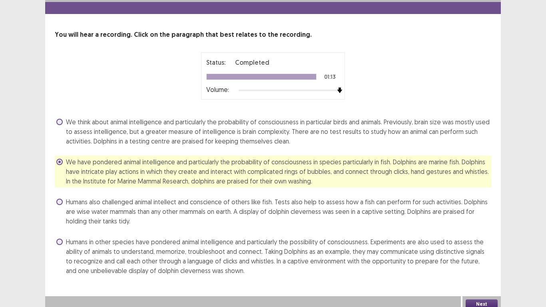
scroll to position [25, 0]
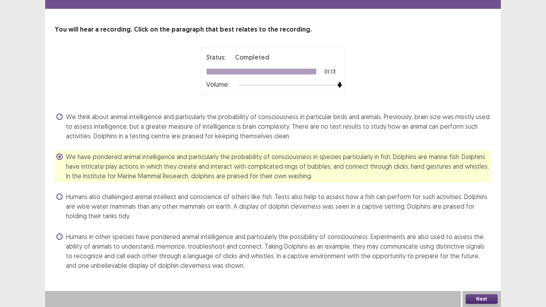
click at [489, 239] on button "Next" at bounding box center [482, 299] width 32 height 10
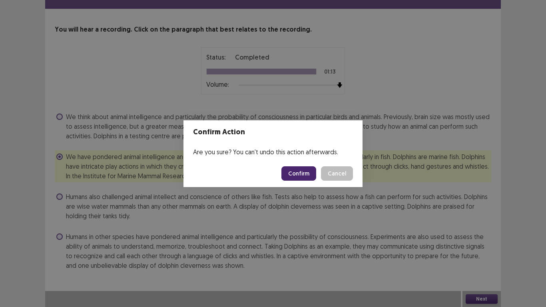
click at [297, 170] on button "Confirm" at bounding box center [298, 173] width 35 height 14
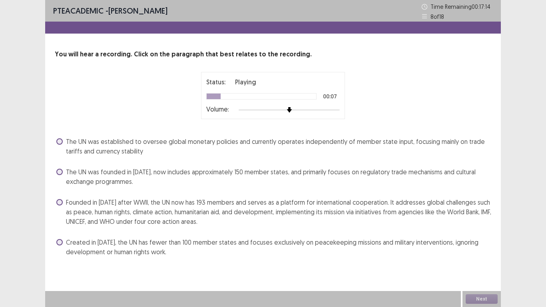
click at [335, 110] on div at bounding box center [289, 110] width 101 height 6
click at [270, 205] on span "Founded in [DATE] after WWII, the UN now has 193 members and serves as a platfo…" at bounding box center [278, 212] width 425 height 29
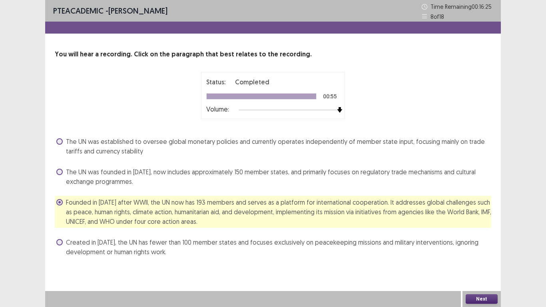
click at [475, 239] on button "Next" at bounding box center [482, 299] width 32 height 10
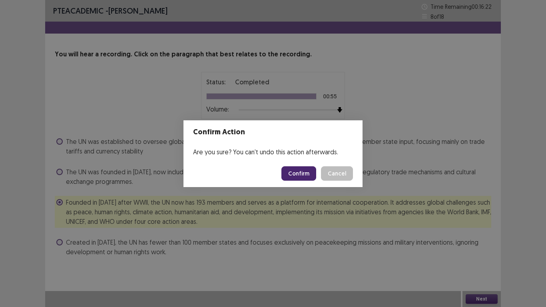
click at [308, 177] on button "Confirm" at bounding box center [298, 173] width 35 height 14
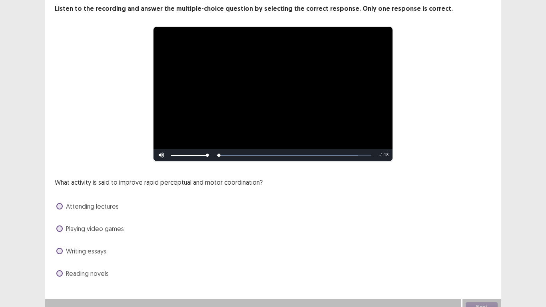
scroll to position [54, 0]
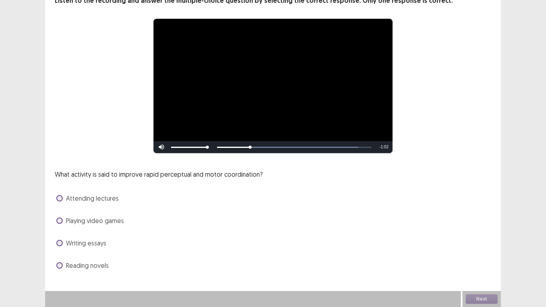
click at [113, 224] on span "Playing video games" at bounding box center [95, 221] width 58 height 10
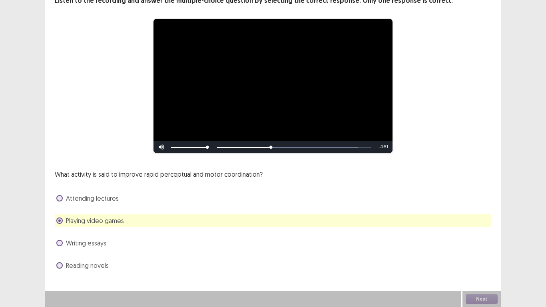
click at [177, 206] on div "What activity is said to improve rapid perceptual and motor coordination? Atten…" at bounding box center [273, 221] width 437 height 102
click at [474, 239] on button "Next" at bounding box center [482, 299] width 32 height 10
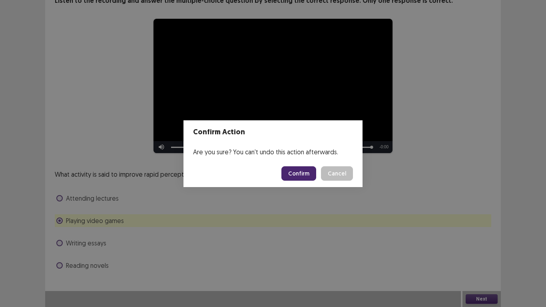
click at [309, 171] on button "Confirm" at bounding box center [298, 173] width 35 height 14
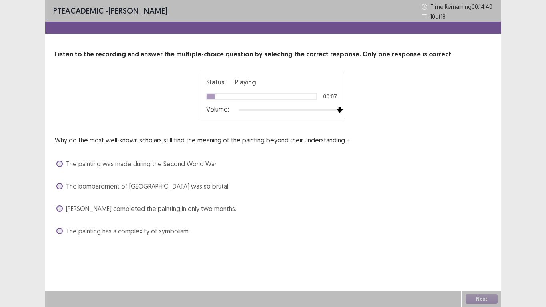
click at [337, 111] on div at bounding box center [289, 110] width 101 height 6
click at [167, 212] on span "[PERSON_NAME] completed the painting in only two months." at bounding box center [151, 209] width 170 height 10
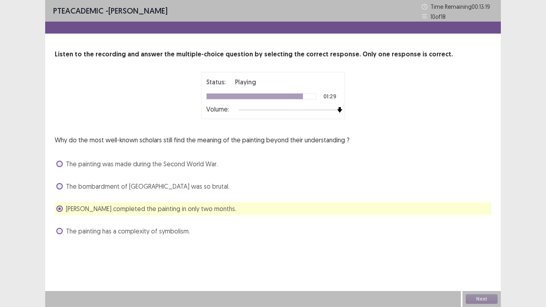
click at [140, 232] on span "The painting has a complexity of symbolism." at bounding box center [128, 231] width 124 height 10
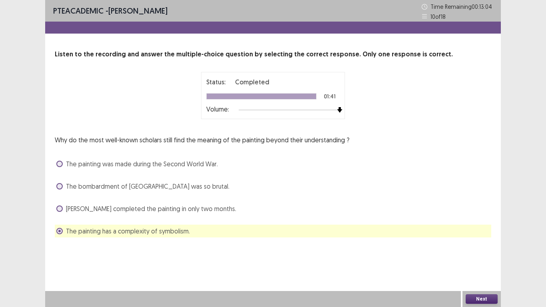
click at [473, 239] on button "Next" at bounding box center [482, 299] width 32 height 10
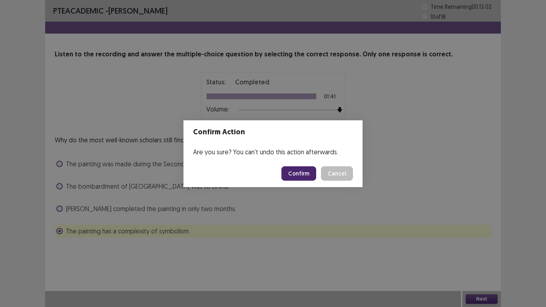
click at [311, 178] on button "Confirm" at bounding box center [298, 173] width 35 height 14
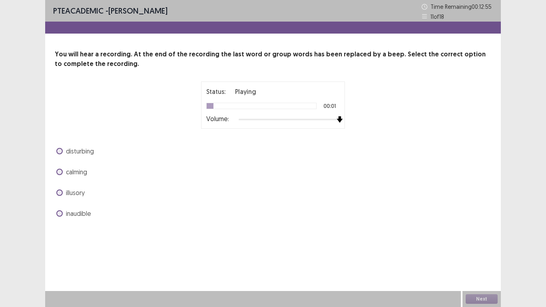
click at [339, 117] on div at bounding box center [289, 119] width 101 height 6
click at [80, 174] on span "calming" at bounding box center [76, 172] width 21 height 10
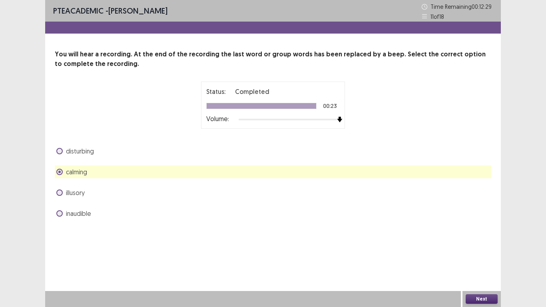
click at [82, 152] on span "disturbing" at bounding box center [80, 151] width 28 height 10
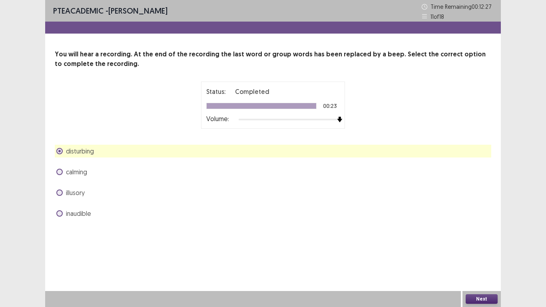
click at [481, 239] on button "Next" at bounding box center [482, 299] width 32 height 10
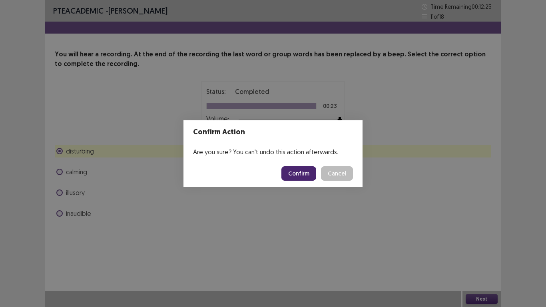
click at [302, 174] on button "Confirm" at bounding box center [298, 173] width 35 height 14
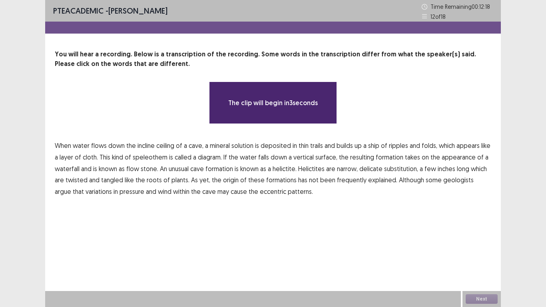
click at [120, 147] on span "down" at bounding box center [116, 146] width 16 height 10
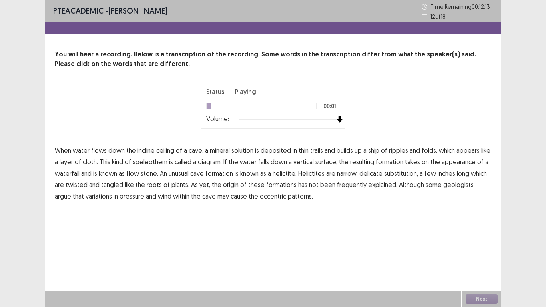
click at [339, 119] on div at bounding box center [289, 119] width 101 height 6
click at [373, 150] on span "ship" at bounding box center [373, 151] width 11 height 10
click at [212, 165] on span "diagram." at bounding box center [210, 162] width 24 height 10
click at [388, 177] on span "substitution," at bounding box center [401, 174] width 34 height 10
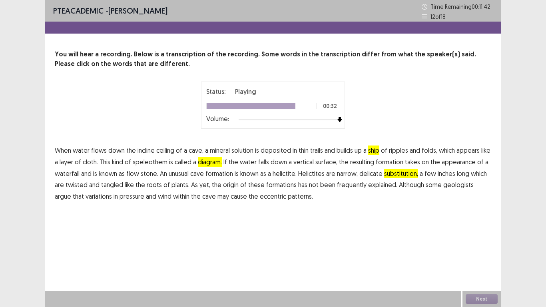
click at [343, 186] on span "frequently" at bounding box center [352, 185] width 30 height 10
click at [489, 239] on button "Next" at bounding box center [482, 299] width 32 height 10
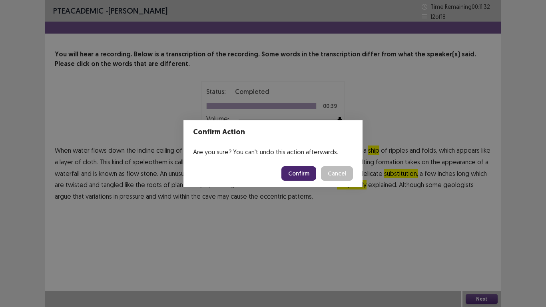
click at [306, 179] on button "Confirm" at bounding box center [298, 173] width 35 height 14
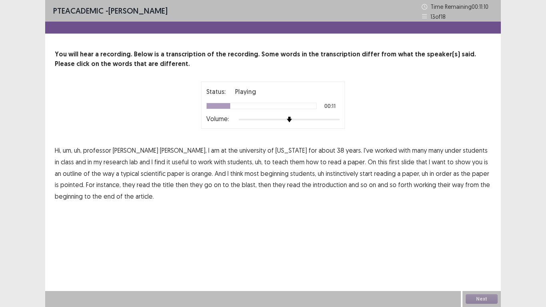
click at [445, 151] on span "under" at bounding box center [453, 151] width 16 height 10
click at [192, 174] on span "orange." at bounding box center [203, 174] width 22 height 10
click at [84, 180] on span "pointed." at bounding box center [72, 185] width 24 height 10
click at [242, 188] on span "blast," at bounding box center [249, 185] width 15 height 10
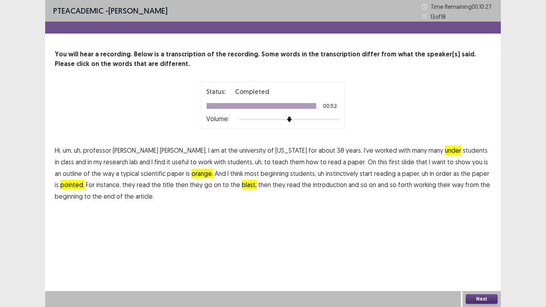
click at [477, 239] on button "Next" at bounding box center [482, 299] width 32 height 10
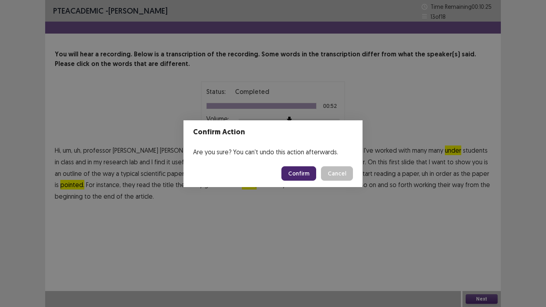
click at [309, 177] on button "Confirm" at bounding box center [298, 173] width 35 height 14
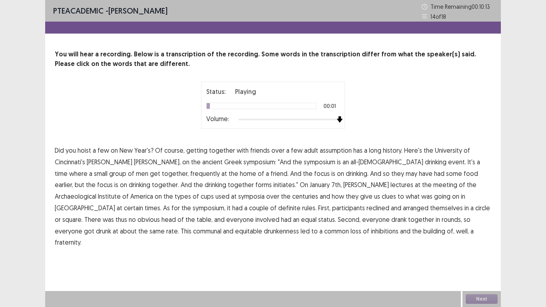
click at [337, 118] on div at bounding box center [289, 119] width 101 height 6
click at [328, 154] on span "assumption" at bounding box center [336, 151] width 32 height 10
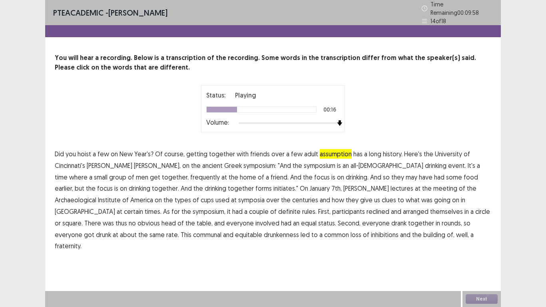
click at [190, 172] on span "frequently" at bounding box center [205, 177] width 30 height 10
click at [274, 185] on span "initiates."" at bounding box center [286, 189] width 25 height 10
click at [238, 195] on span "symposia" at bounding box center [251, 200] width 26 height 10
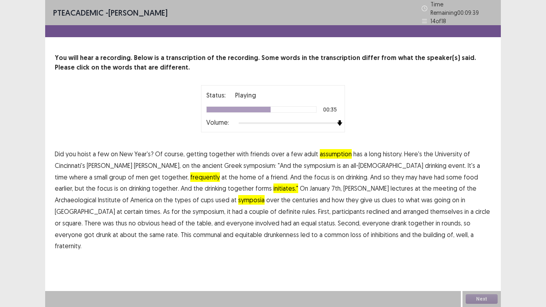
click at [143, 207] on span "certain" at bounding box center [133, 212] width 19 height 10
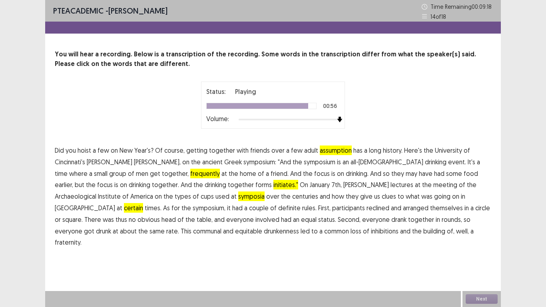
click at [264, 232] on span "drunkenness" at bounding box center [281, 231] width 35 height 10
click at [483, 239] on button "Next" at bounding box center [482, 299] width 32 height 10
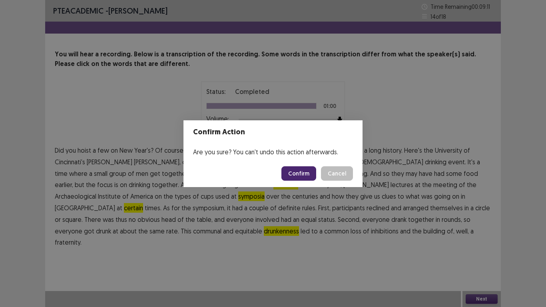
click at [309, 176] on button "Confirm" at bounding box center [298, 173] width 35 height 14
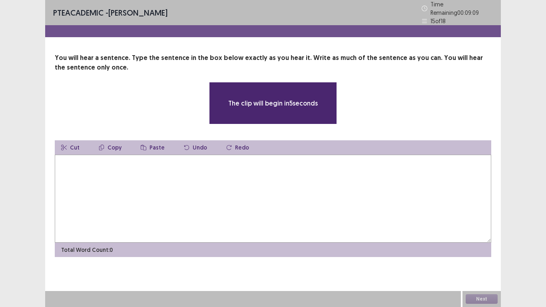
click at [258, 176] on textarea at bounding box center [273, 199] width 437 height 88
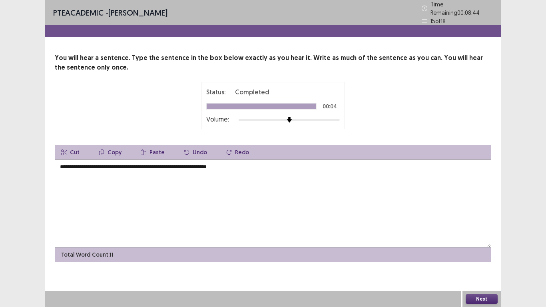
click at [150, 163] on textarea "**********" at bounding box center [273, 204] width 437 height 88
type textarea "**********"
click at [491, 239] on button "Next" at bounding box center [482, 299] width 32 height 10
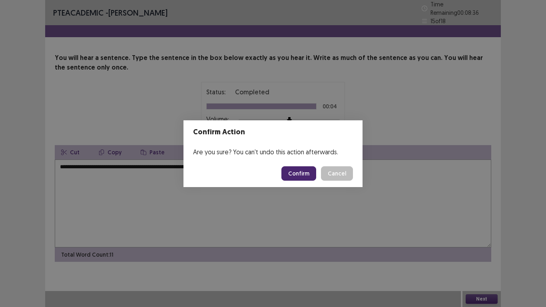
click at [287, 168] on button "Confirm" at bounding box center [298, 173] width 35 height 14
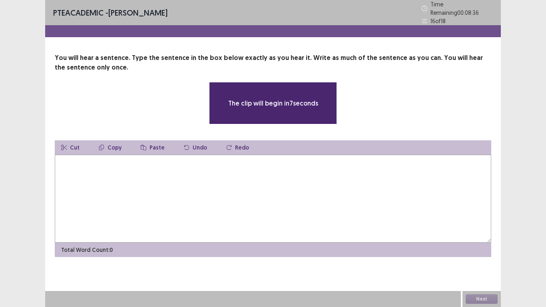
click at [192, 171] on textarea at bounding box center [273, 199] width 437 height 88
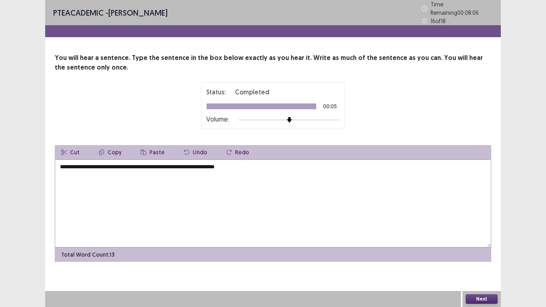
type textarea "**********"
click at [489, 239] on button "Next" at bounding box center [482, 299] width 32 height 10
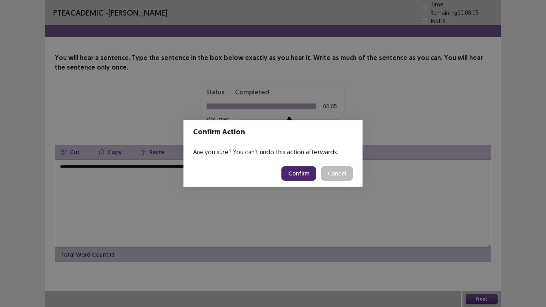
click at [291, 180] on button "Confirm" at bounding box center [298, 173] width 35 height 14
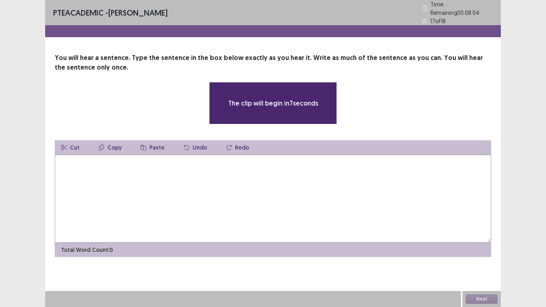
click at [291, 180] on textarea at bounding box center [273, 199] width 437 height 88
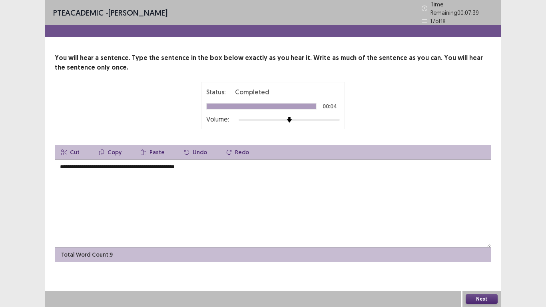
type textarea "**********"
click at [477, 239] on button "Next" at bounding box center [482, 299] width 32 height 10
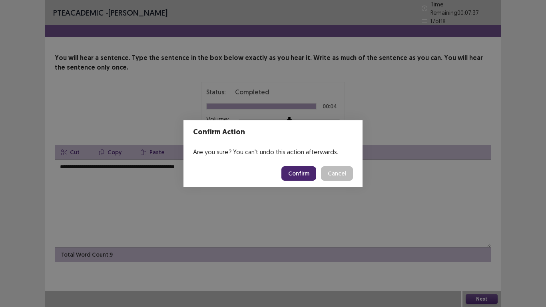
click at [303, 172] on button "Confirm" at bounding box center [298, 173] width 35 height 14
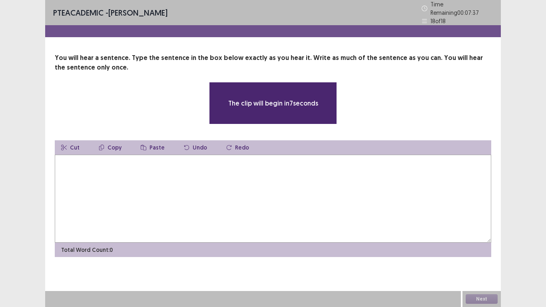
click at [303, 172] on textarea at bounding box center [273, 199] width 437 height 88
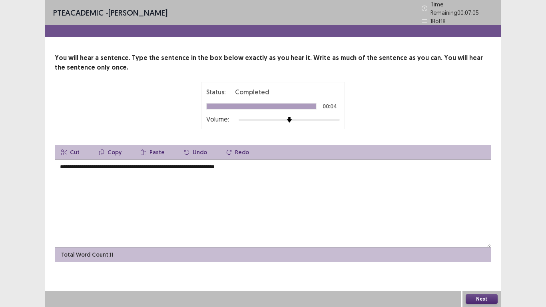
type textarea "**********"
click at [491, 239] on button "Next" at bounding box center [482, 299] width 32 height 10
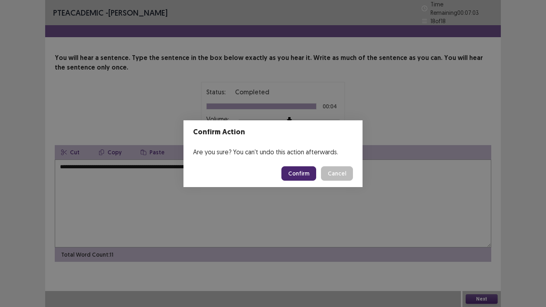
click at [299, 173] on button "Confirm" at bounding box center [298, 173] width 35 height 14
